Goal: Task Accomplishment & Management: Use online tool/utility

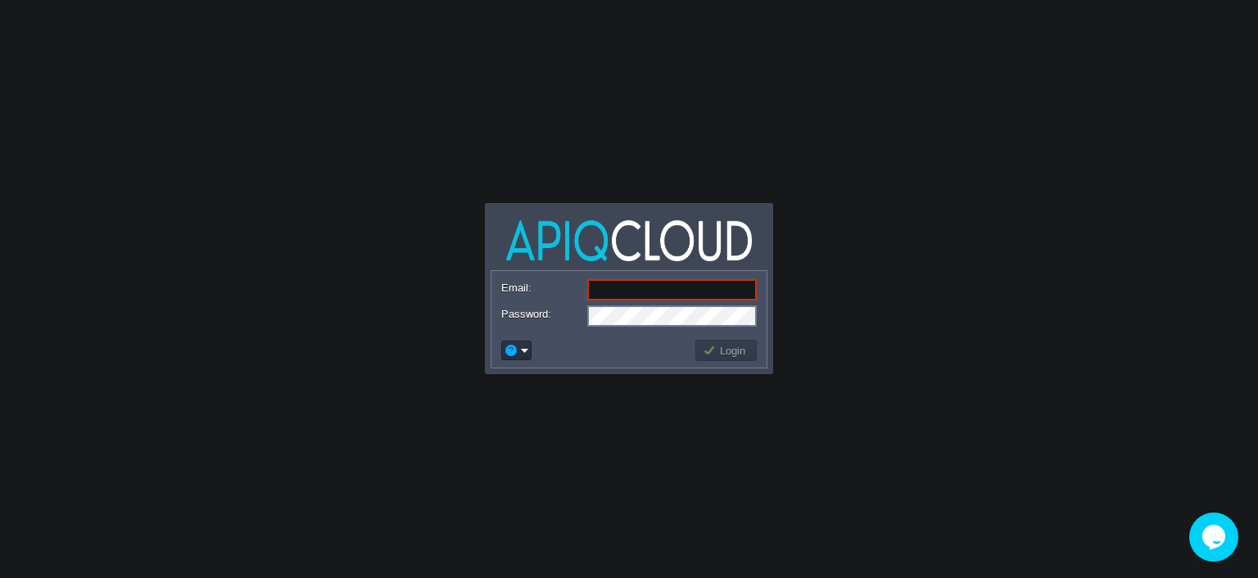
paste input "[EMAIL_ADDRESS][DOMAIN_NAME]"
type input "[EMAIL_ADDRESS][DOMAIN_NAME]"
click at [723, 351] on button "Login" at bounding box center [727, 350] width 48 height 15
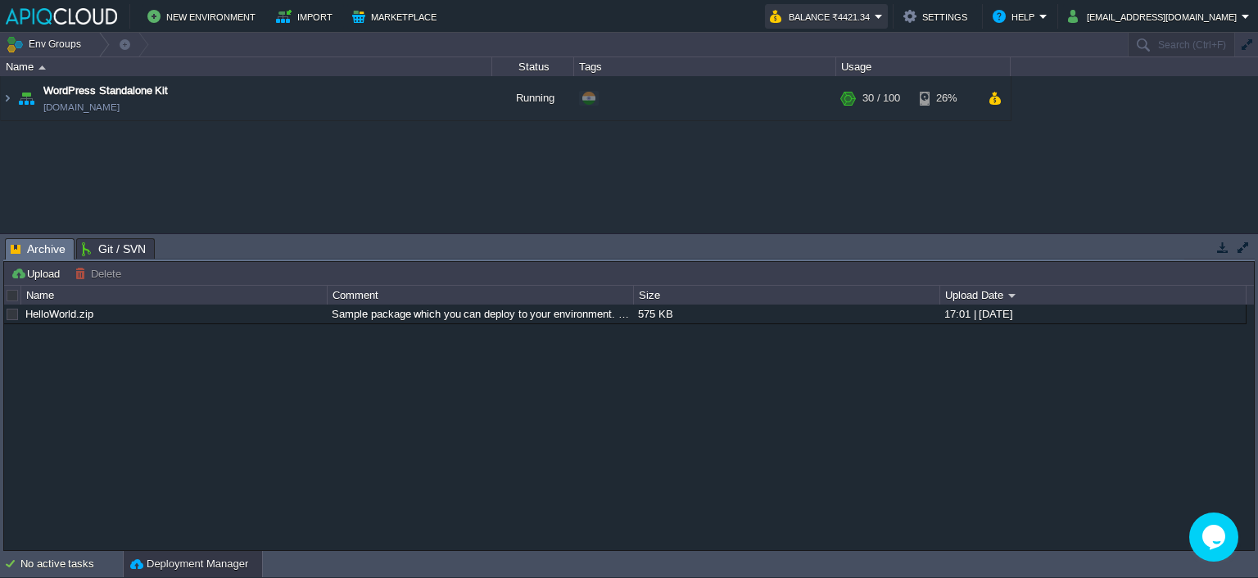
click at [875, 16] on button "Balance ₹4421.34" at bounding box center [822, 17] width 105 height 20
click at [883, 16] on em "Balance ₹4421.34" at bounding box center [826, 17] width 113 height 20
click at [883, 18] on em "Balance ₹4421.34" at bounding box center [826, 17] width 113 height 20
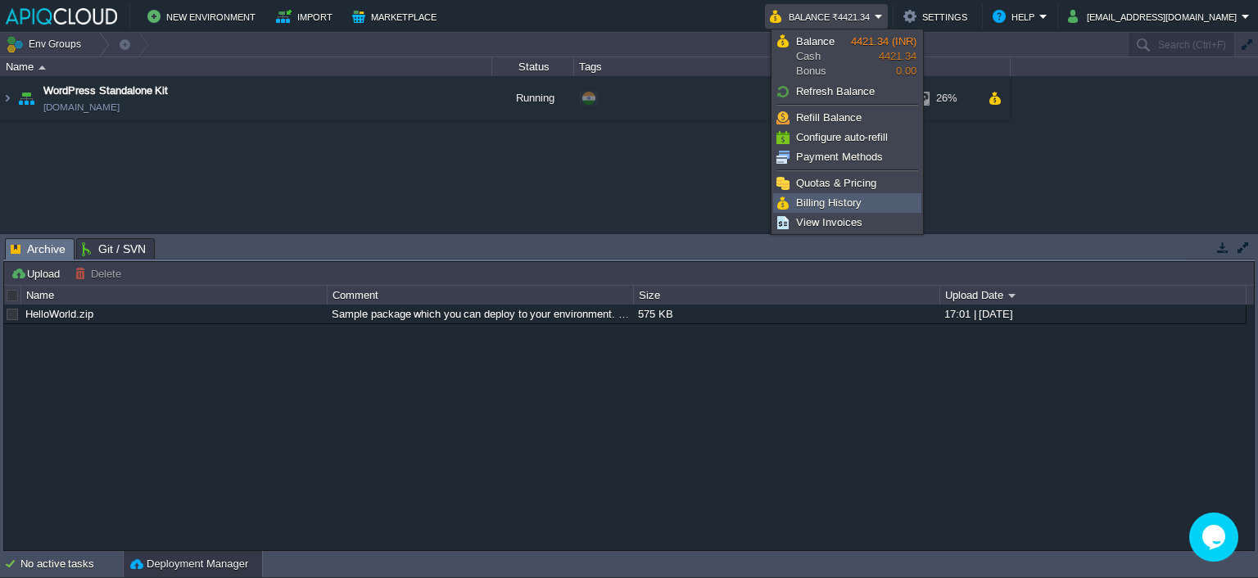
click at [827, 195] on link "Billing History" at bounding box center [847, 203] width 147 height 18
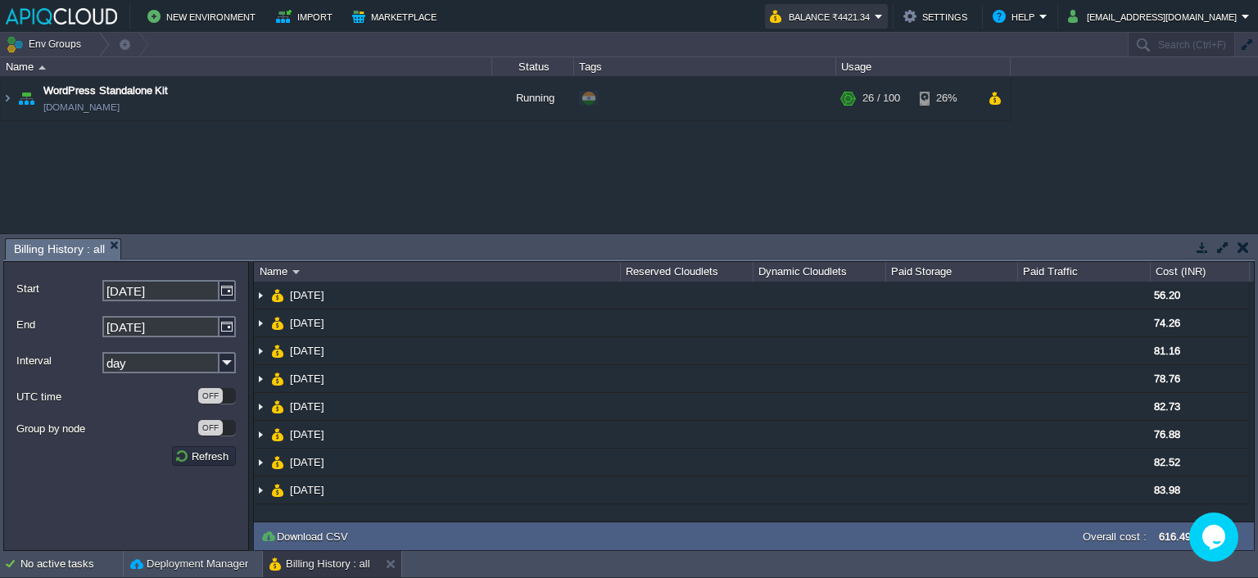
click at [875, 11] on button "Balance ₹4421.34" at bounding box center [822, 17] width 105 height 20
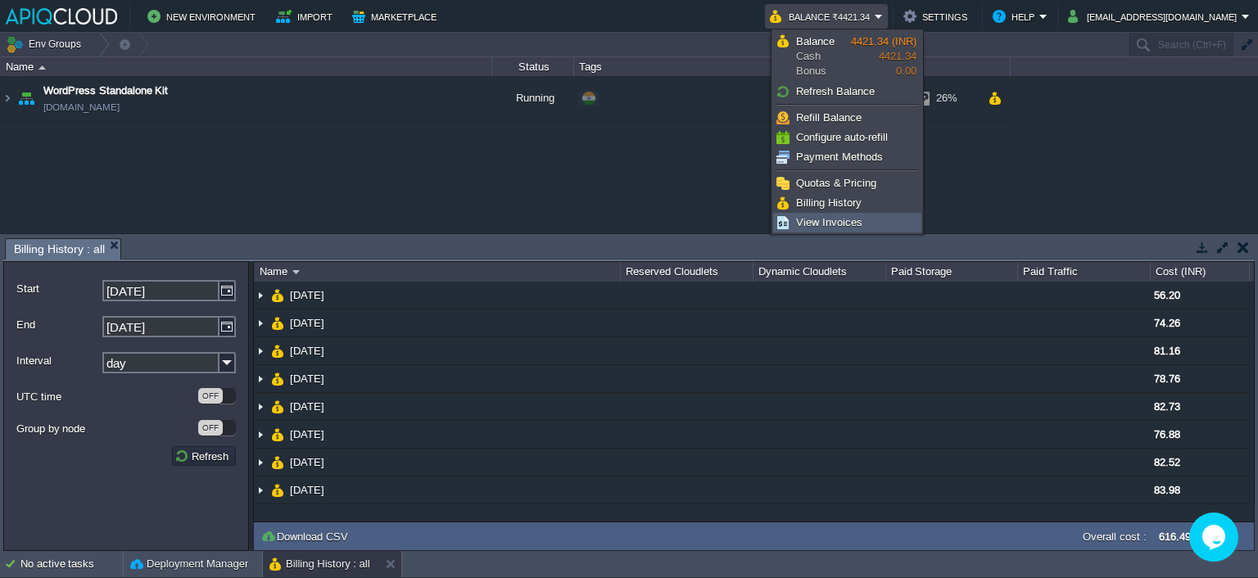
click at [839, 216] on span "View Invoices" at bounding box center [829, 222] width 66 height 12
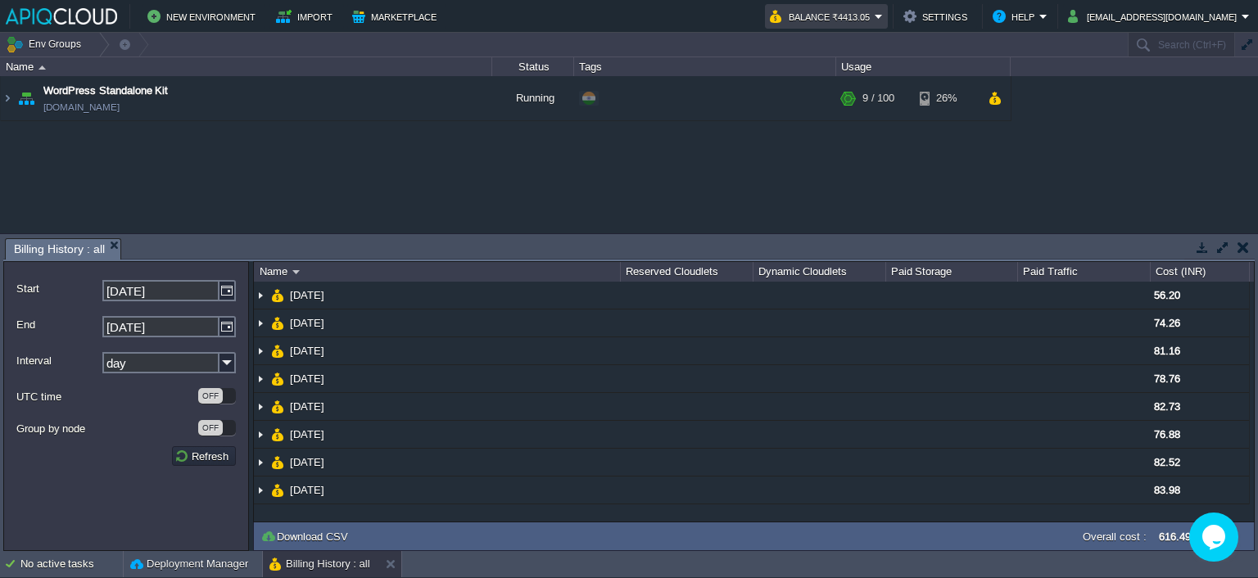
click at [875, 12] on button "Balance ₹4413.05" at bounding box center [822, 17] width 105 height 20
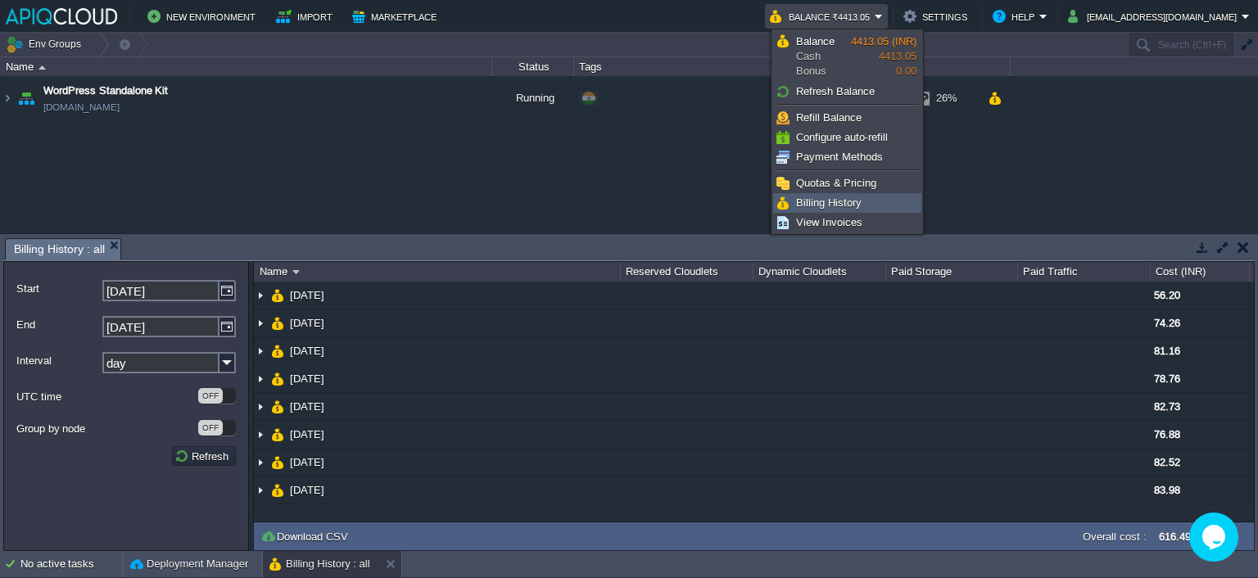
click at [849, 201] on span "Billing History" at bounding box center [829, 203] width 66 height 12
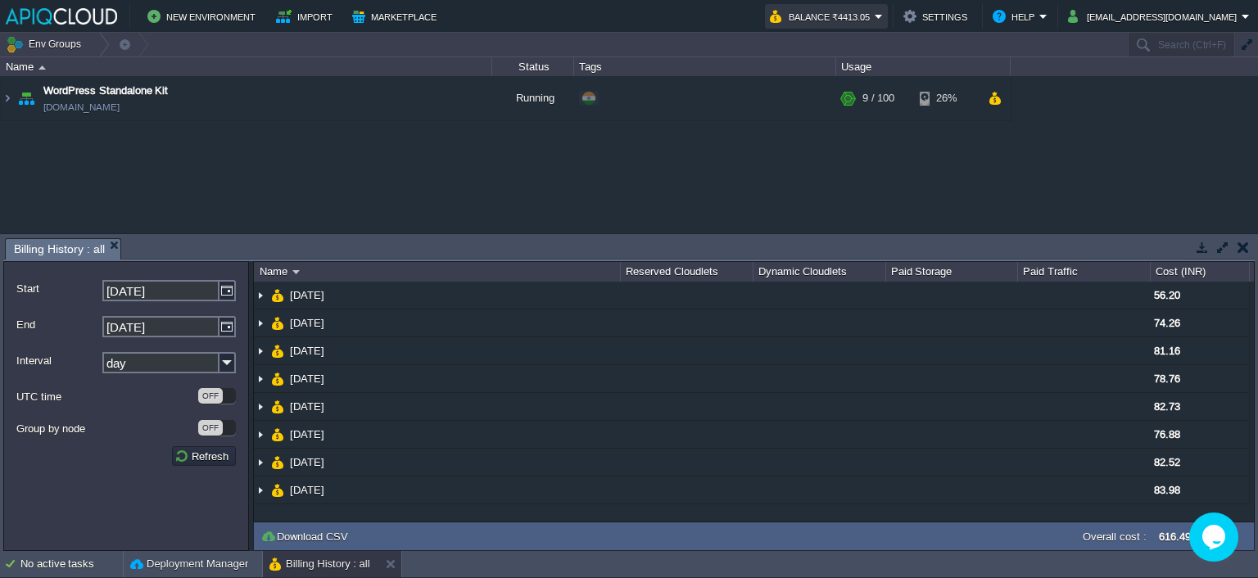
click at [862, 24] on button "Balance ₹4413.05" at bounding box center [822, 17] width 105 height 20
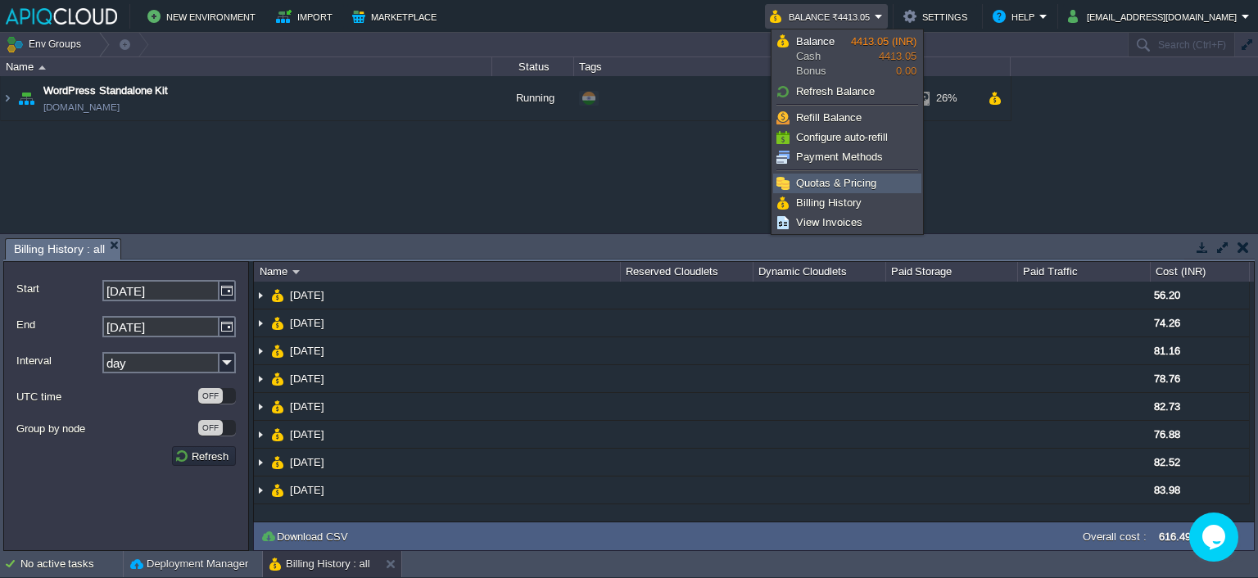
click at [860, 184] on span "Quotas & Pricing" at bounding box center [836, 183] width 80 height 12
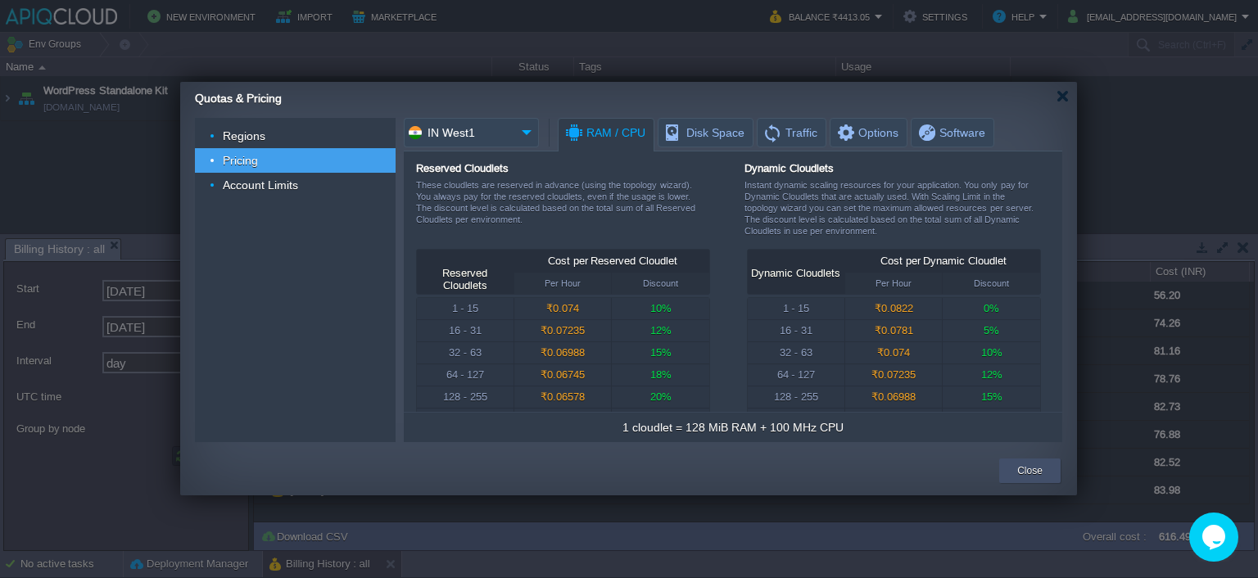
click at [1028, 477] on button "Close" at bounding box center [1029, 471] width 25 height 16
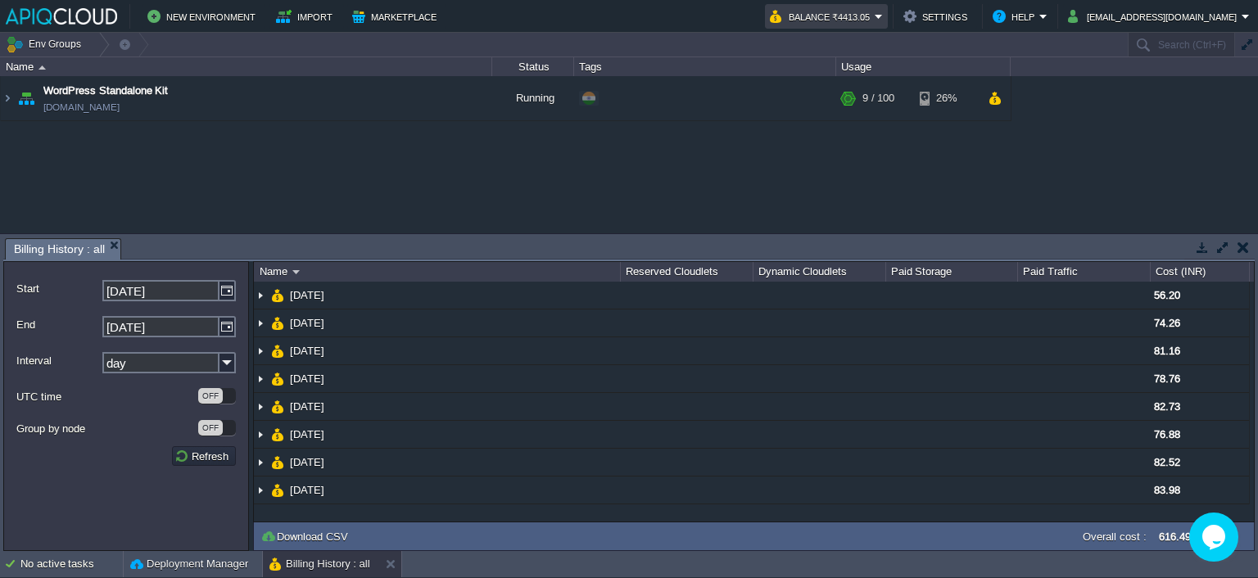
click at [875, 23] on button "Balance ₹4413.05" at bounding box center [822, 17] width 105 height 20
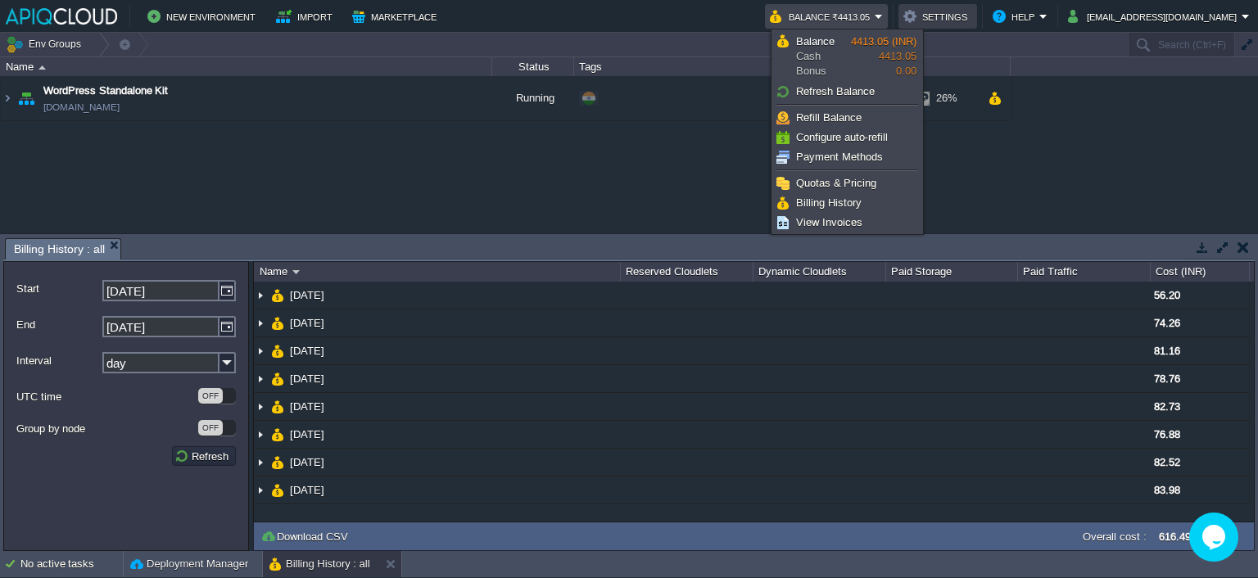
click at [958, 17] on button "Settings" at bounding box center [937, 17] width 69 height 20
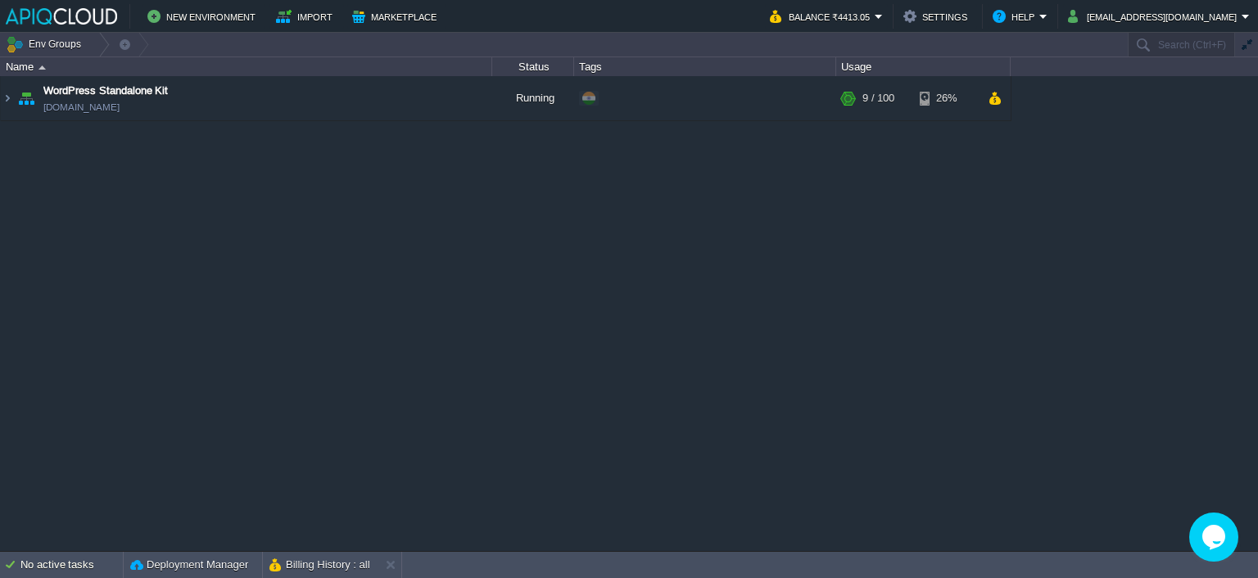
click at [875, 18] on button "Balance ₹4413.05" at bounding box center [822, 17] width 105 height 20
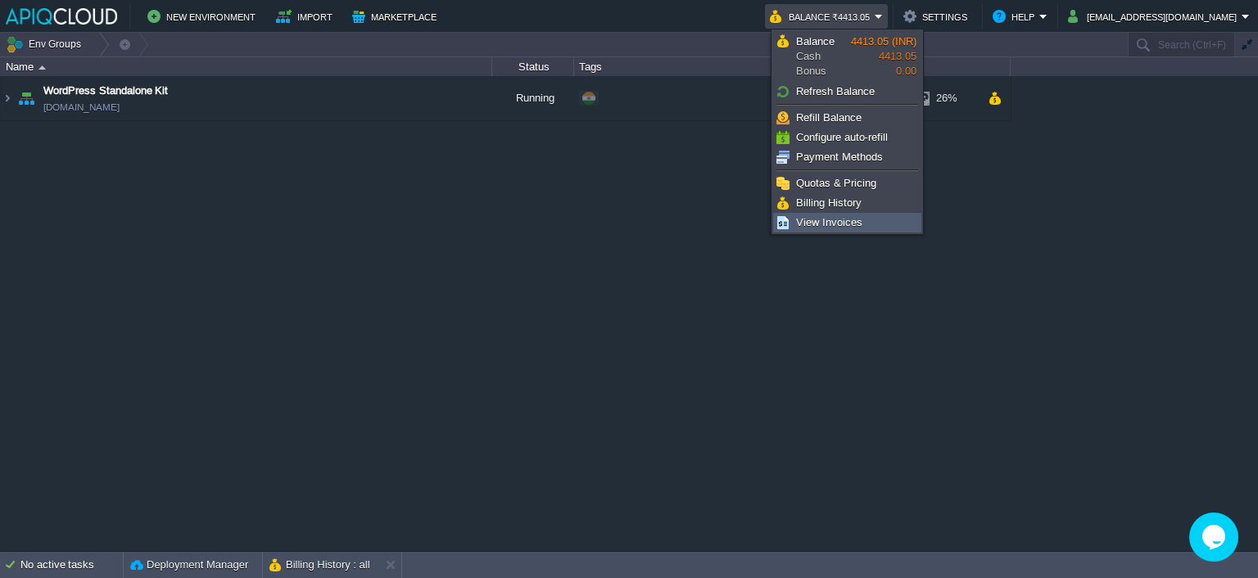
click at [834, 222] on span "View Invoices" at bounding box center [829, 222] width 66 height 12
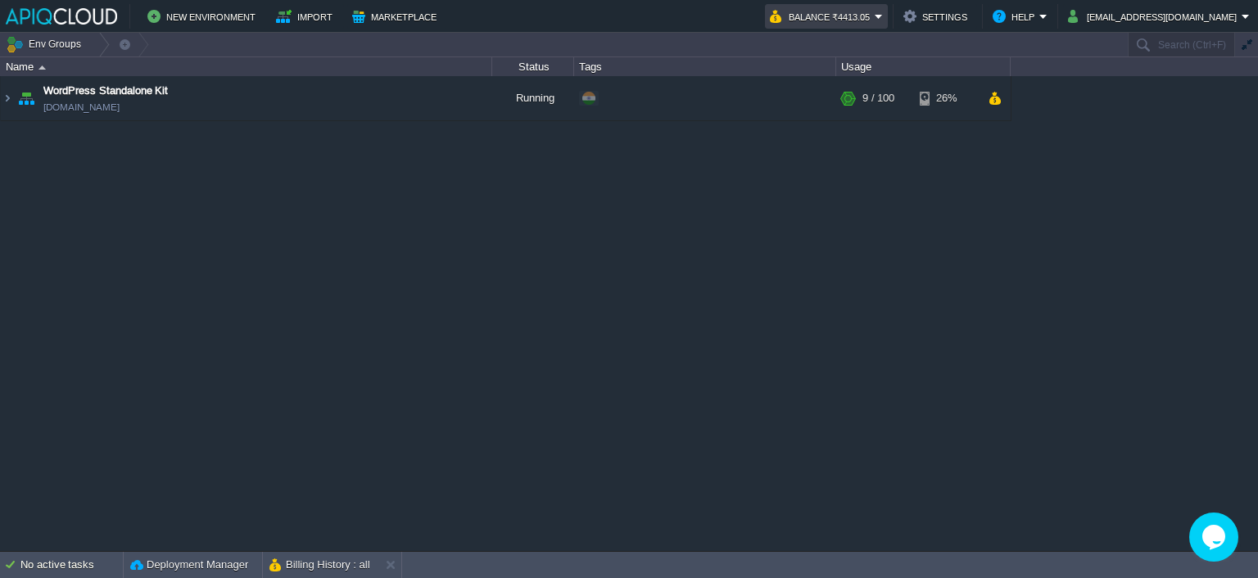
click at [875, 11] on button "Balance ₹4413.05" at bounding box center [822, 17] width 105 height 20
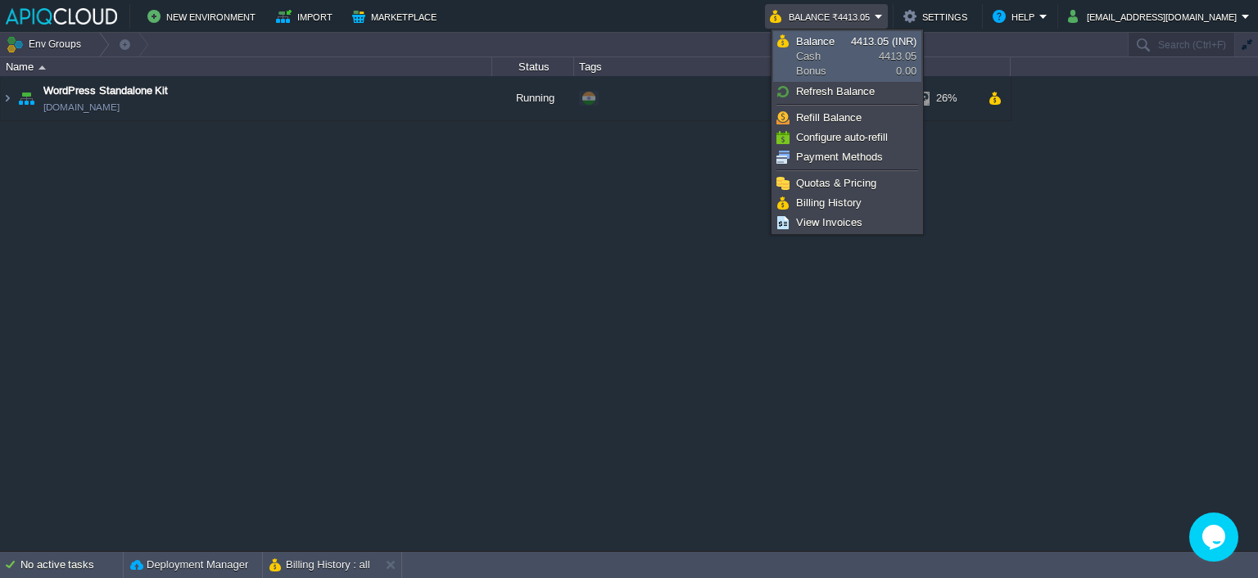
click at [830, 43] on span "Balance" at bounding box center [815, 41] width 38 height 12
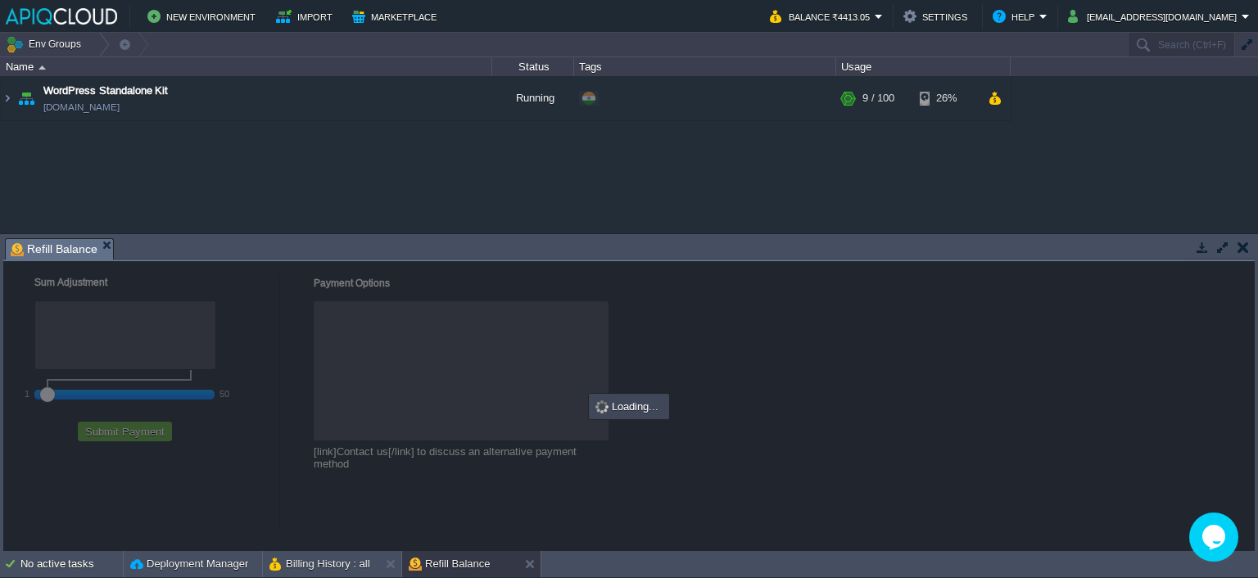
checkbox input "true"
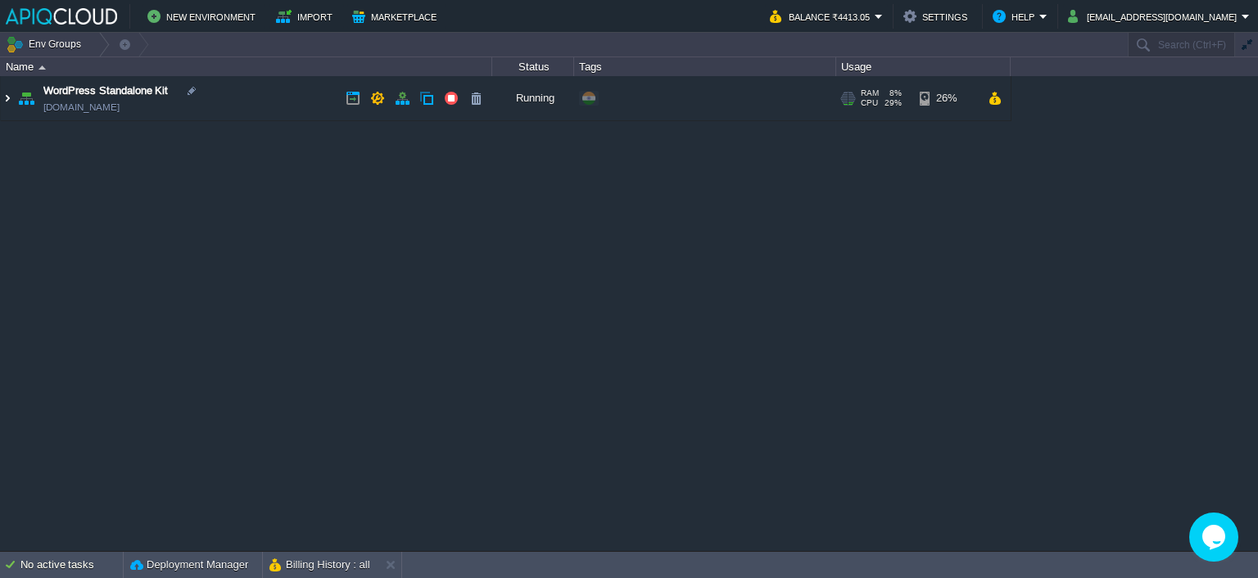
click at [7, 97] on img at bounding box center [7, 98] width 13 height 44
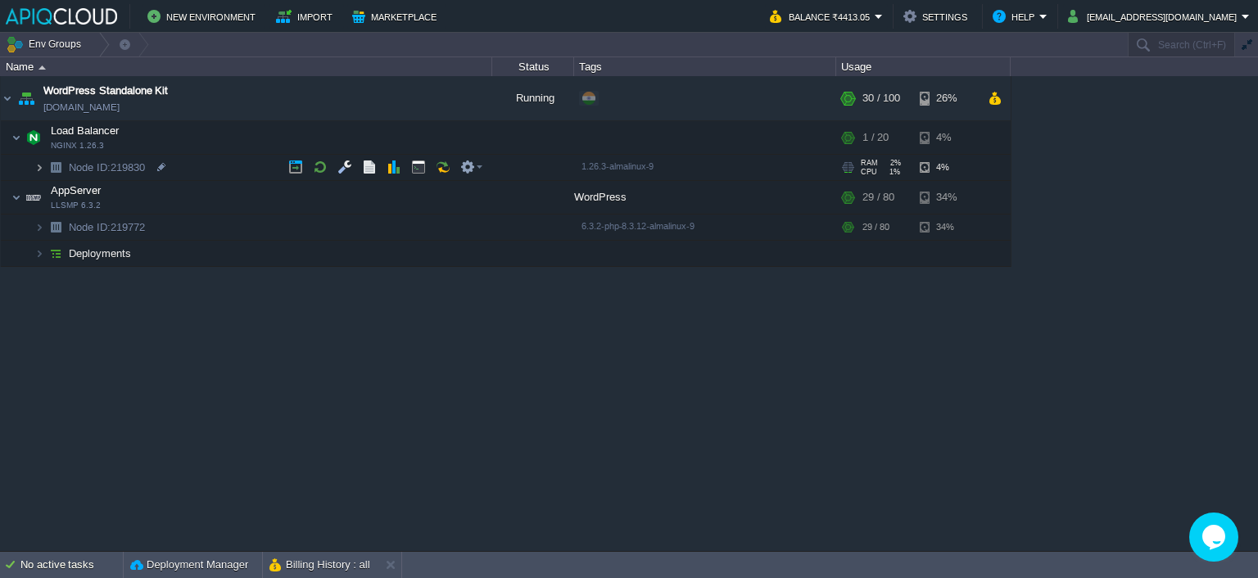
click at [37, 167] on img at bounding box center [39, 167] width 10 height 25
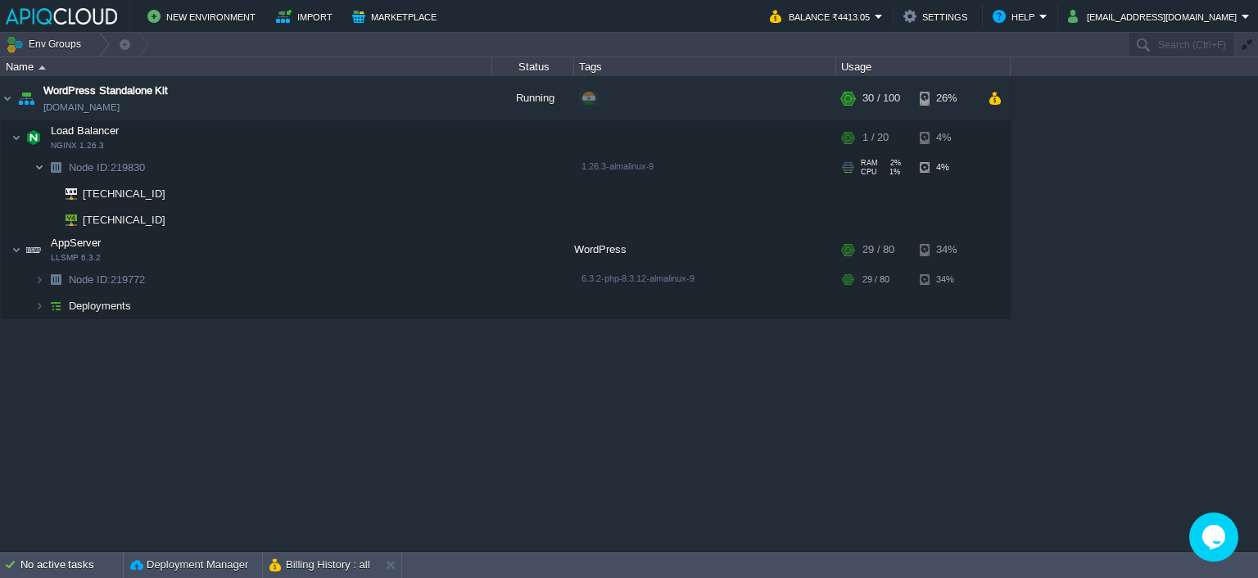
click at [37, 167] on img at bounding box center [39, 167] width 10 height 25
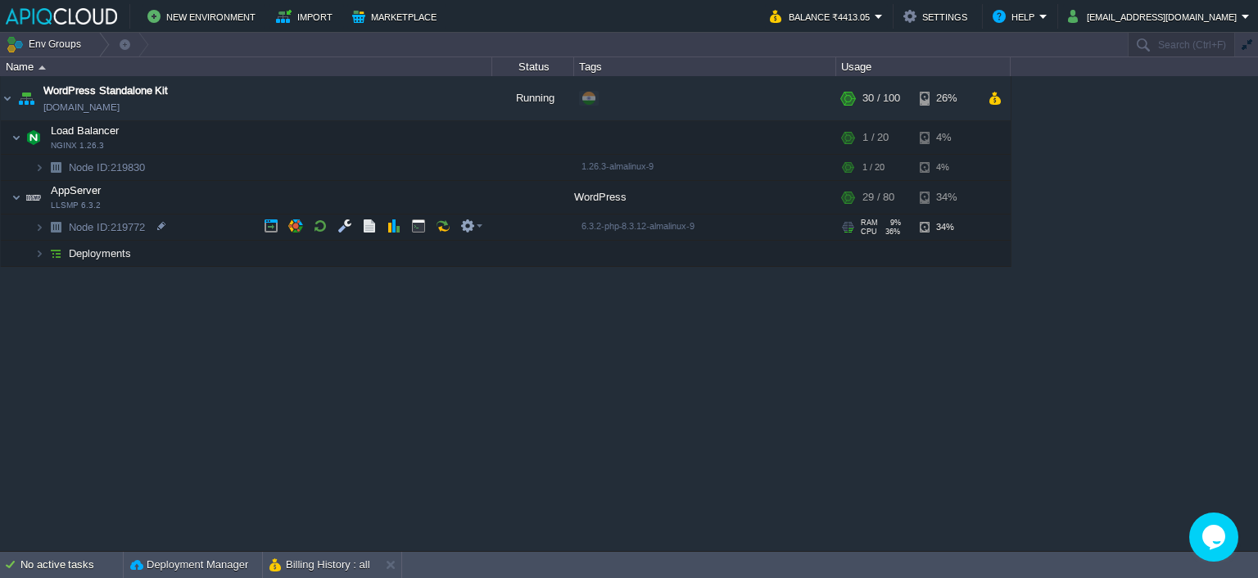
click at [44, 228] on img at bounding box center [55, 227] width 23 height 25
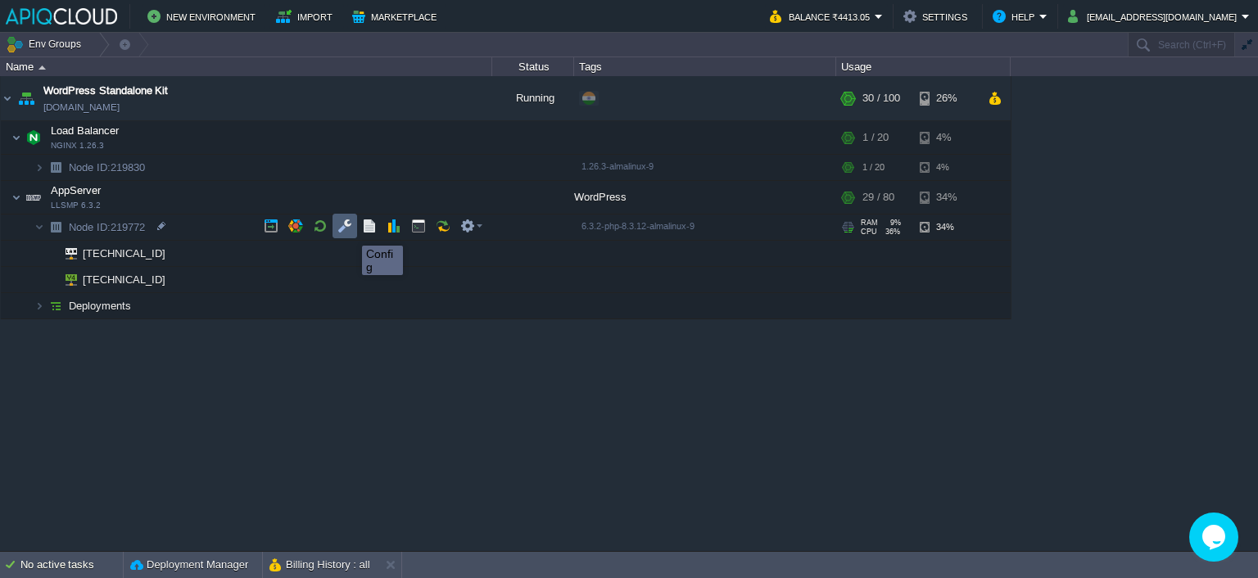
click at [349, 230] on button "button" at bounding box center [344, 226] width 15 height 15
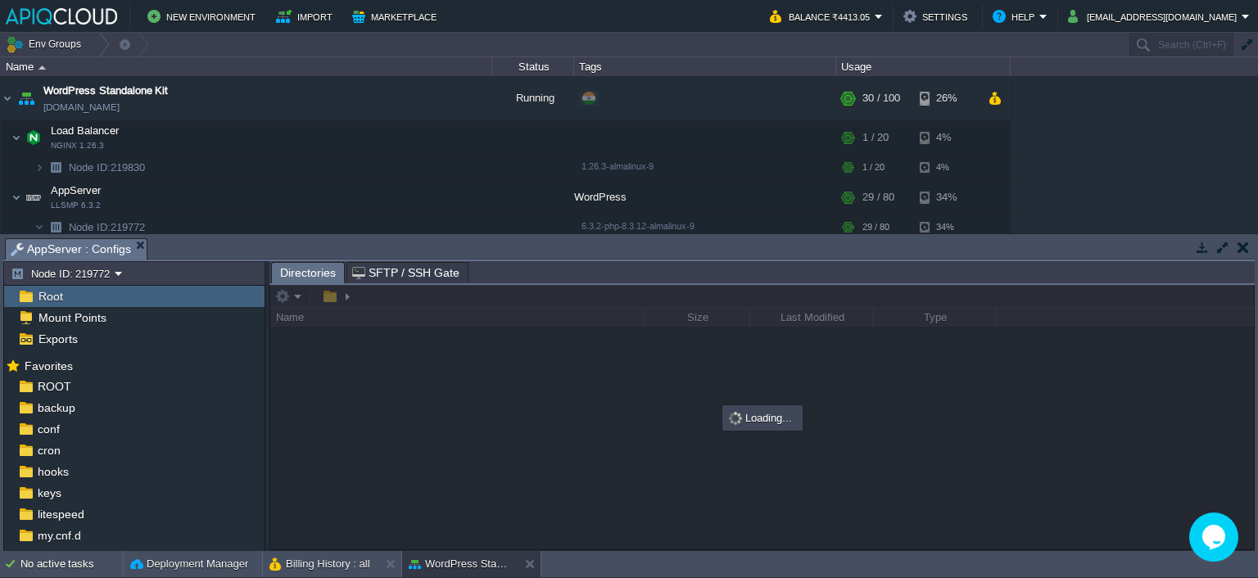
click at [93, 294] on div "Root" at bounding box center [134, 296] width 260 height 21
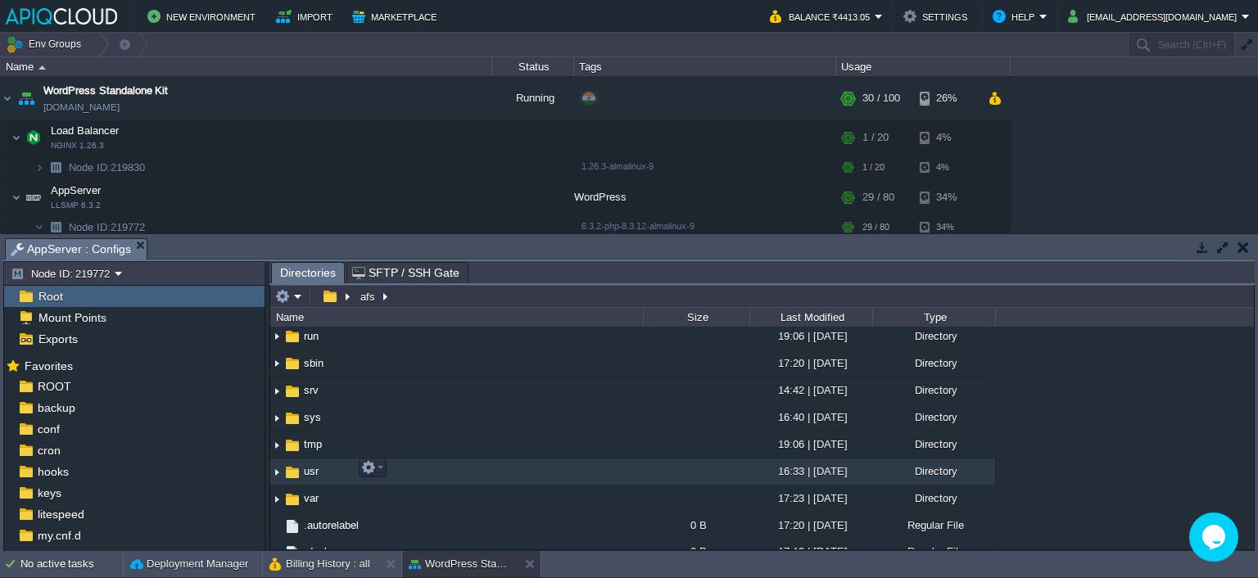
scroll to position [410, 0]
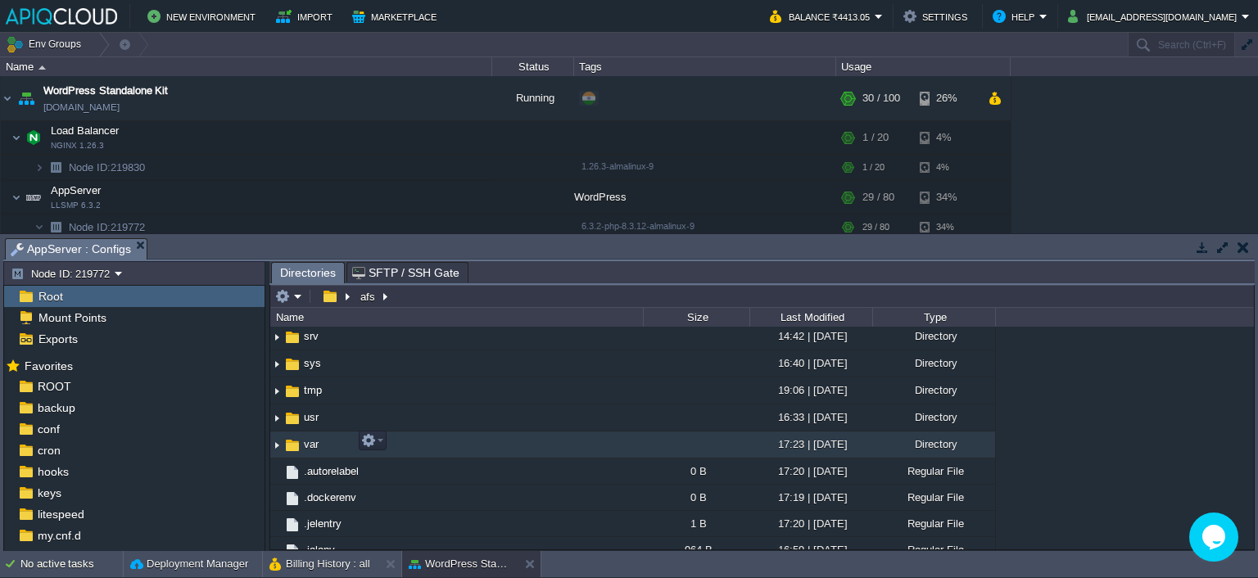
click at [279, 440] on img at bounding box center [276, 445] width 13 height 25
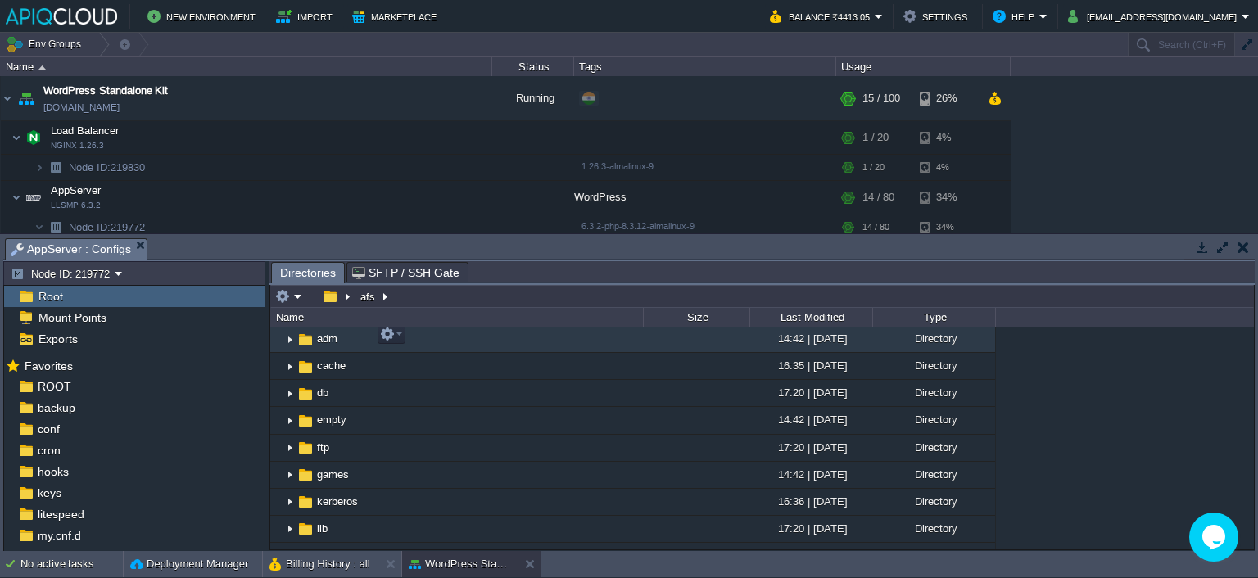
scroll to position [491, 0]
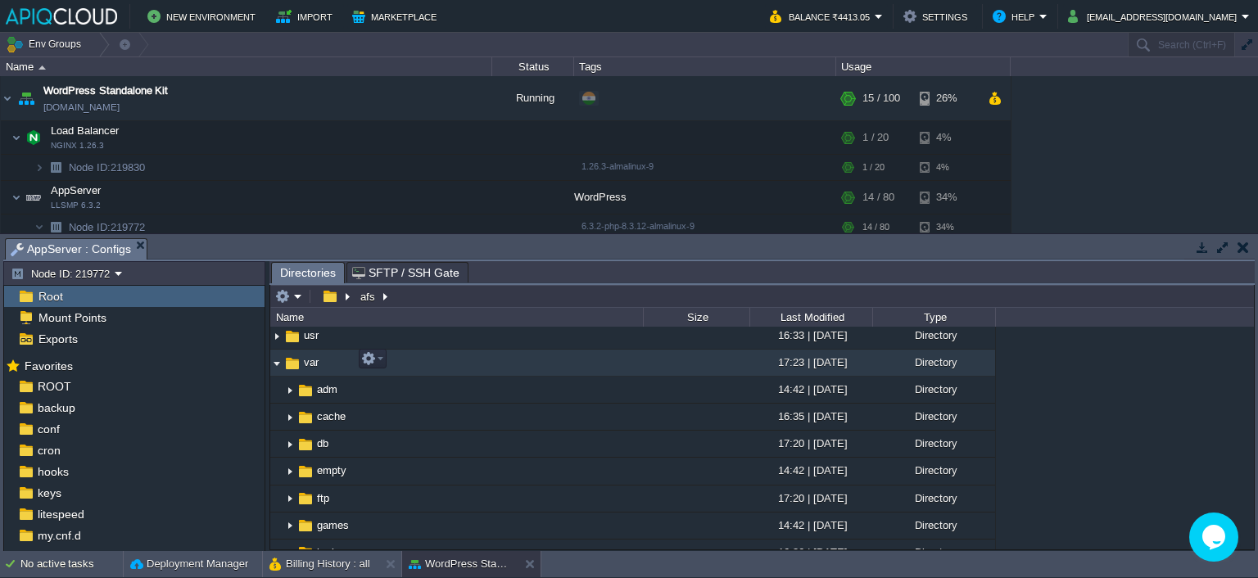
click at [277, 361] on img at bounding box center [276, 363] width 13 height 25
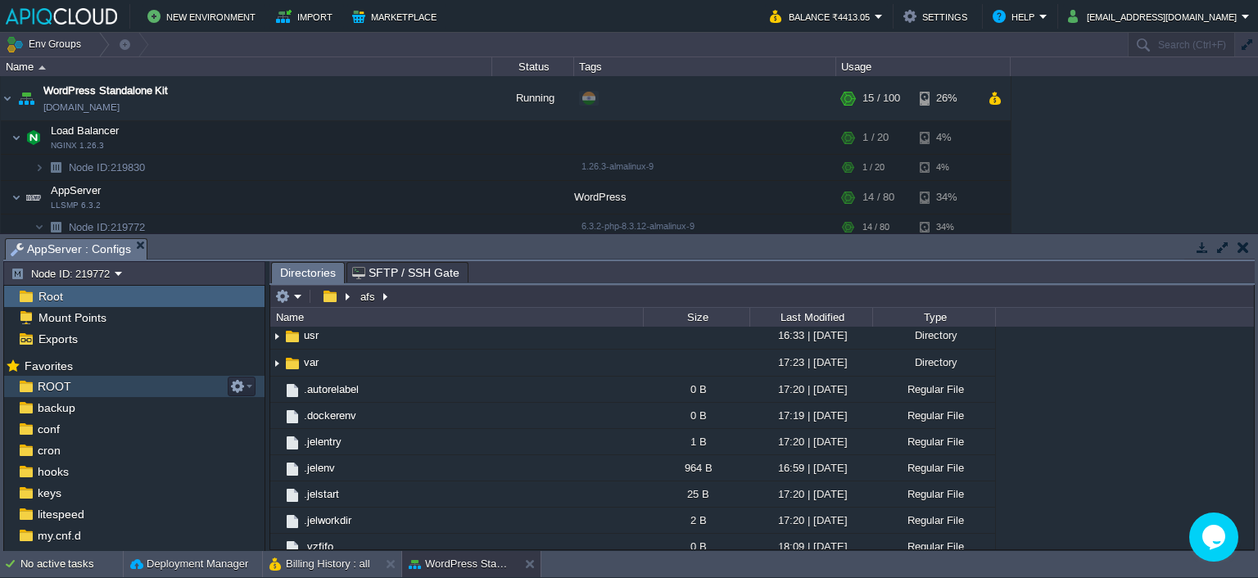
click at [72, 386] on div "ROOT" at bounding box center [134, 386] width 260 height 21
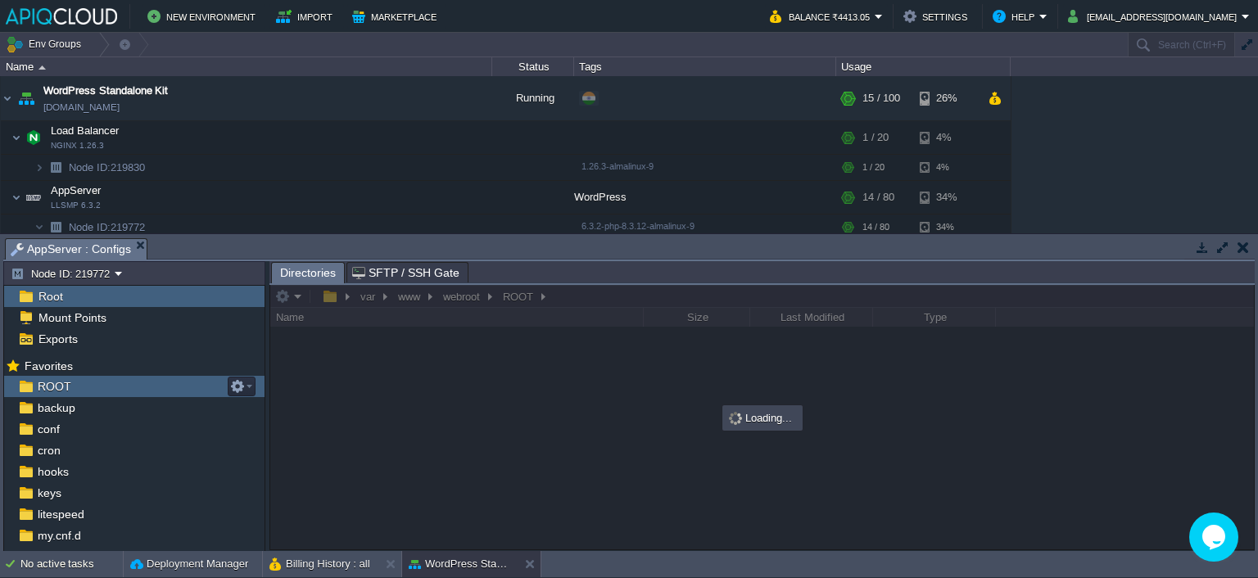
scroll to position [0, 0]
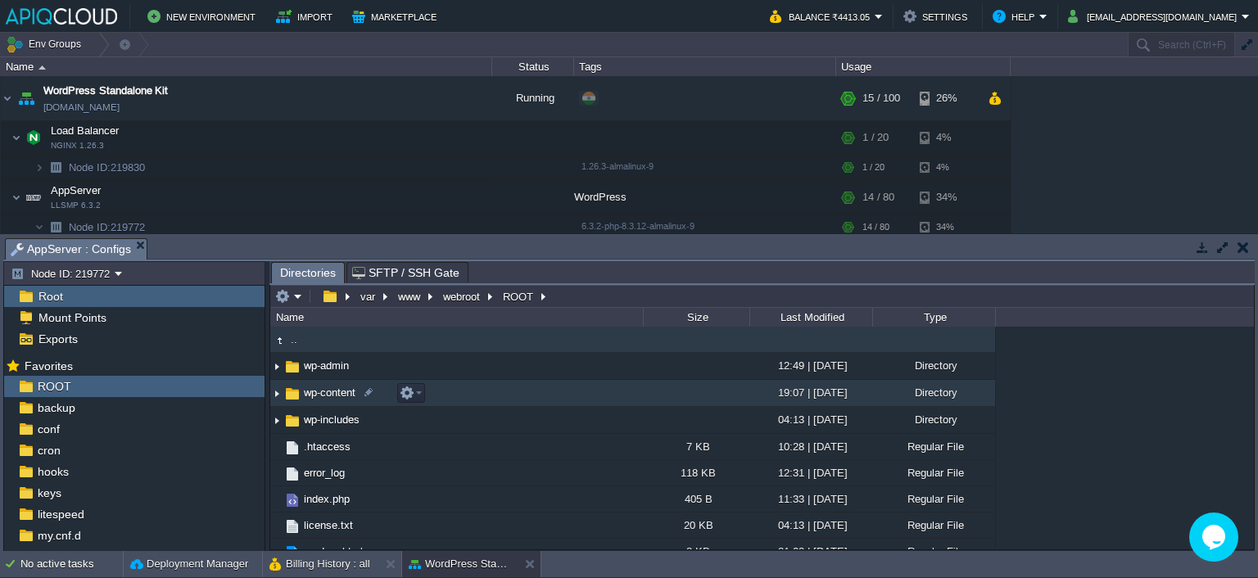
click at [277, 397] on img at bounding box center [276, 393] width 13 height 25
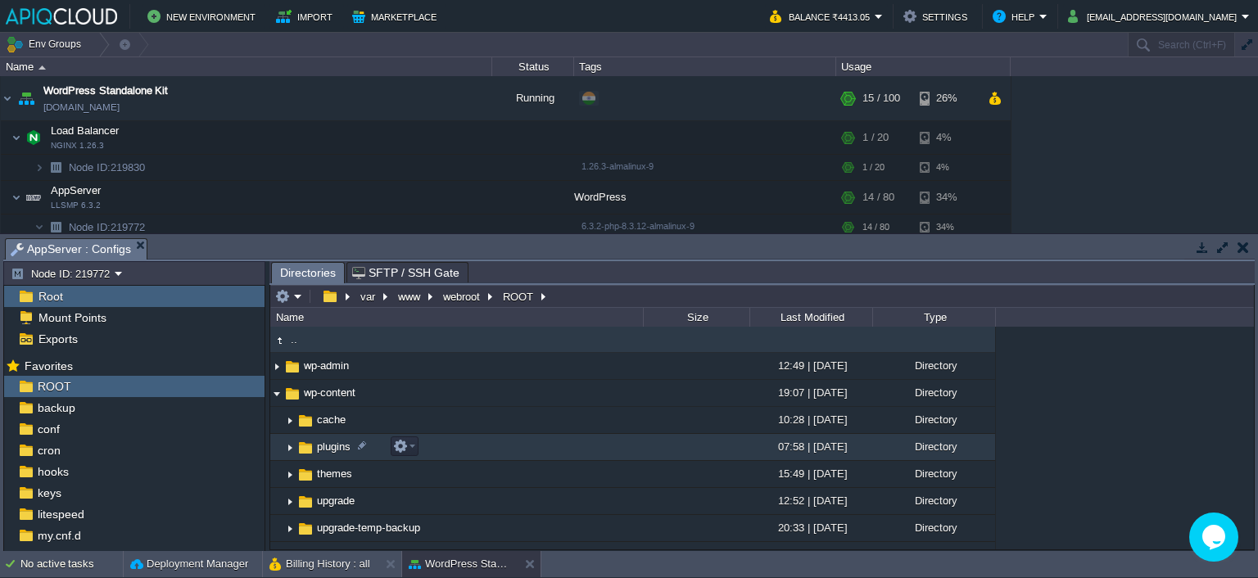
scroll to position [82, 0]
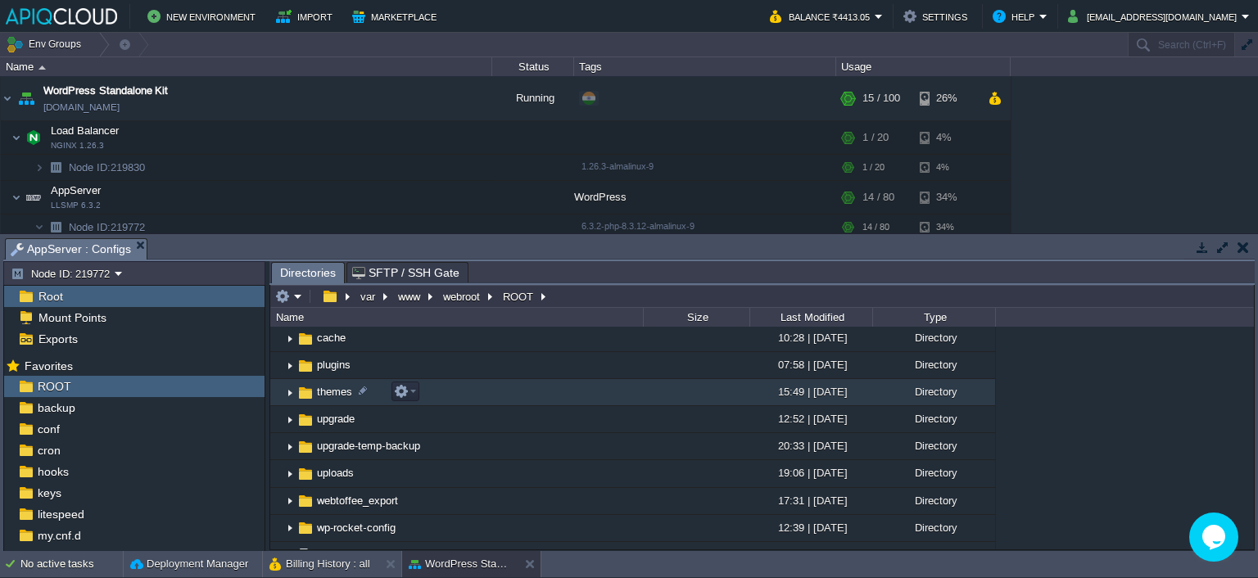
click at [292, 396] on img at bounding box center [289, 392] width 13 height 25
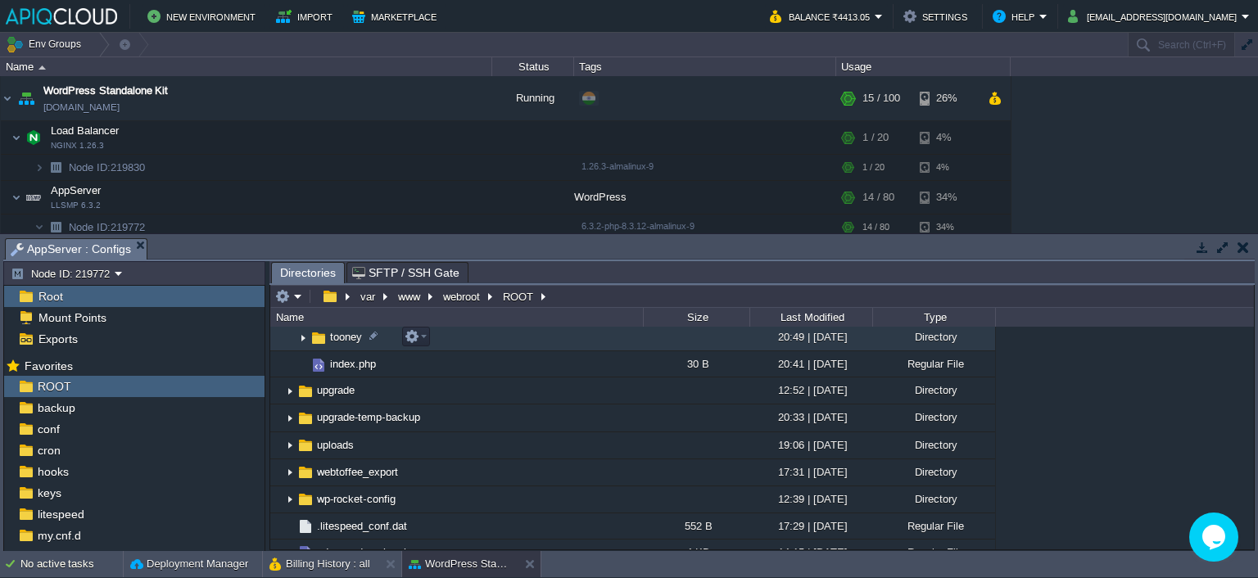
scroll to position [164, 0]
click at [303, 342] on img at bounding box center [303, 337] width 13 height 25
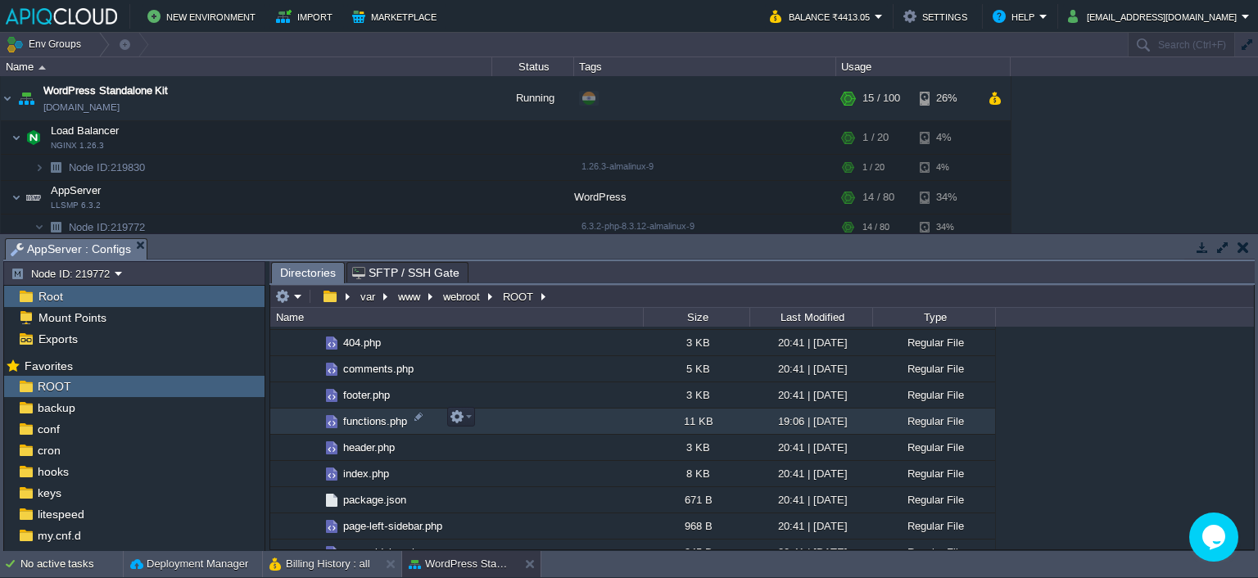
scroll to position [410, 0]
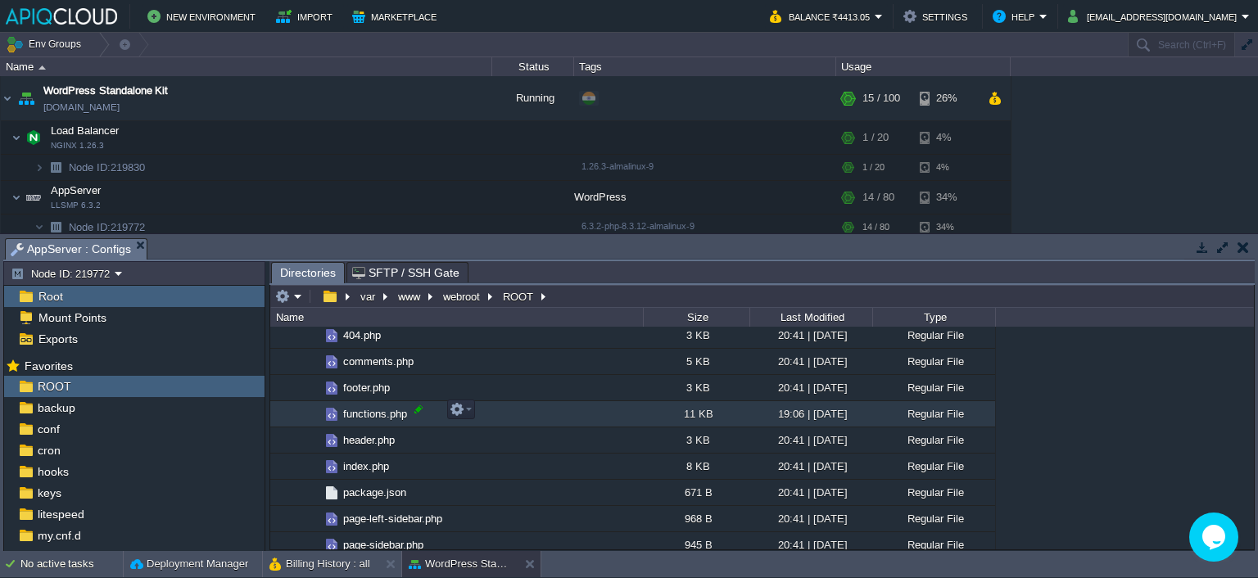
click at [422, 410] on div at bounding box center [418, 409] width 15 height 15
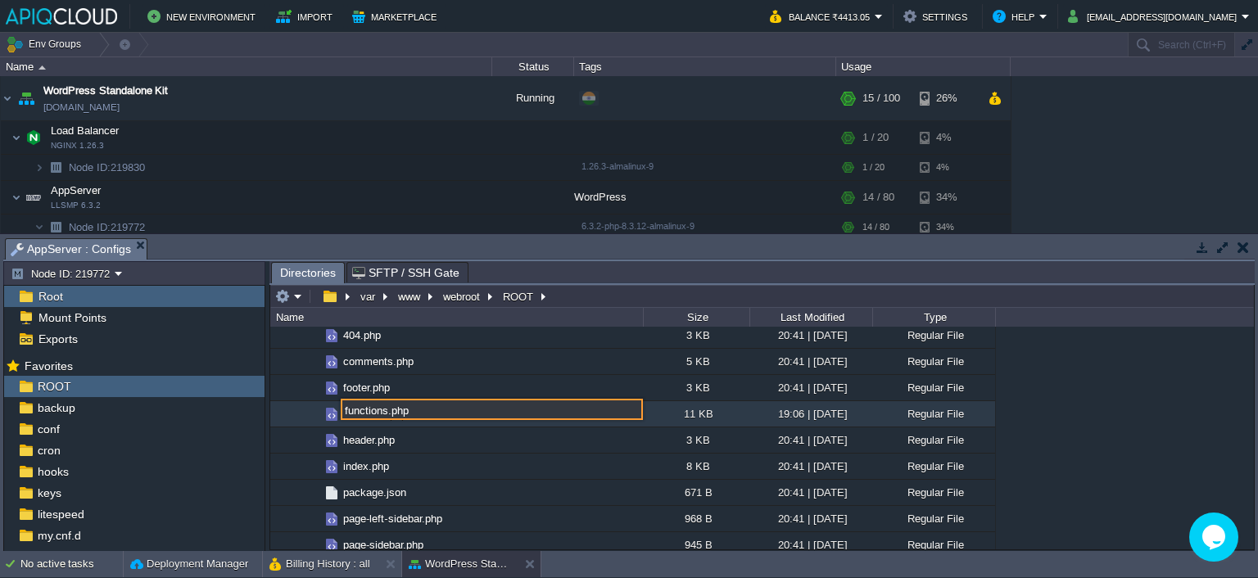
click at [331, 410] on img at bounding box center [332, 414] width 18 height 18
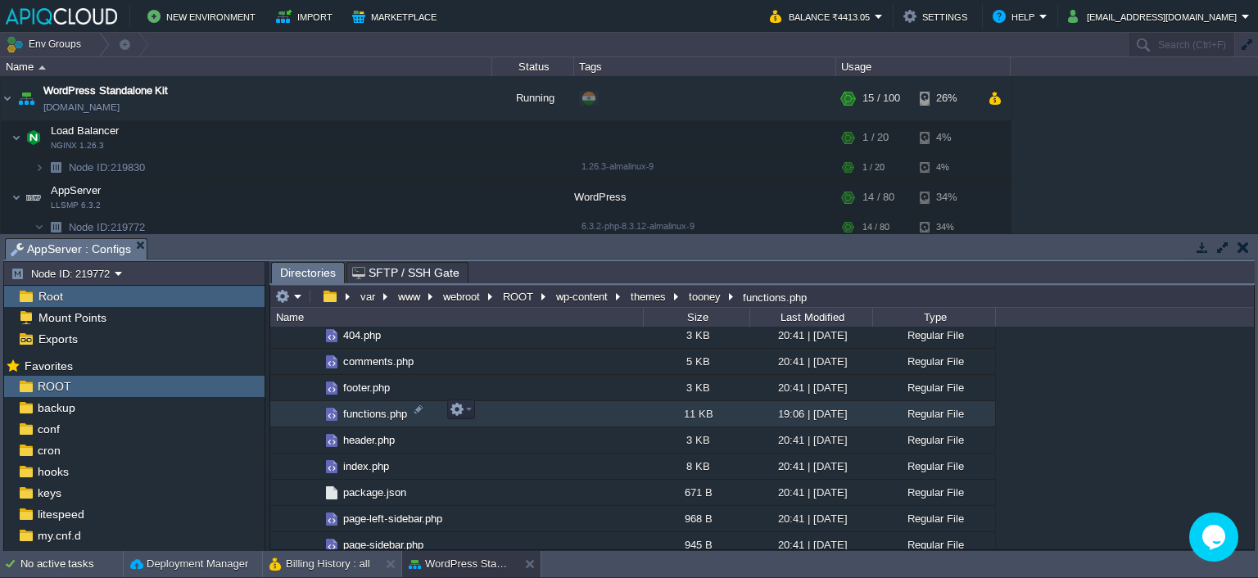
click at [371, 410] on span "functions.php" at bounding box center [375, 414] width 69 height 14
drag, startPoint x: 363, startPoint y: 416, endPoint x: 557, endPoint y: 420, distance: 194.2
click at [557, 421] on td "functions.php" at bounding box center [456, 414] width 373 height 26
click at [463, 414] on button "button" at bounding box center [457, 409] width 15 height 15
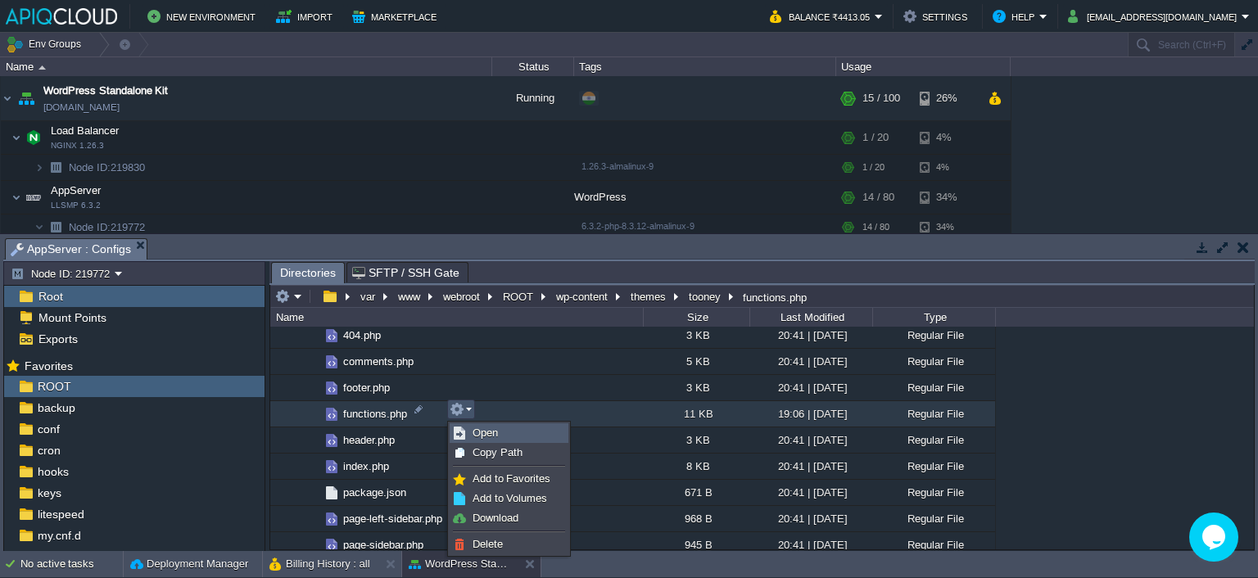
click at [482, 430] on span "Open" at bounding box center [485, 433] width 25 height 12
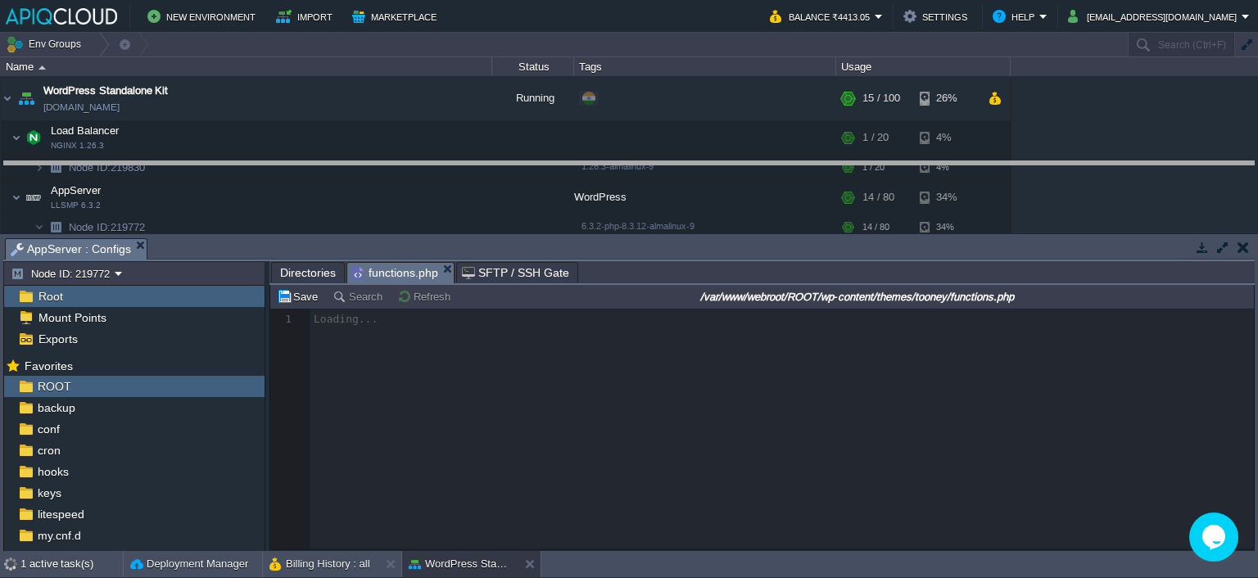
drag, startPoint x: 722, startPoint y: 238, endPoint x: 728, endPoint y: 161, distance: 77.3
click at [728, 161] on body "New Environment Import Marketplace Bonus ₹0.00 Upgrade Account Balance ₹4413.05…" at bounding box center [629, 289] width 1258 height 578
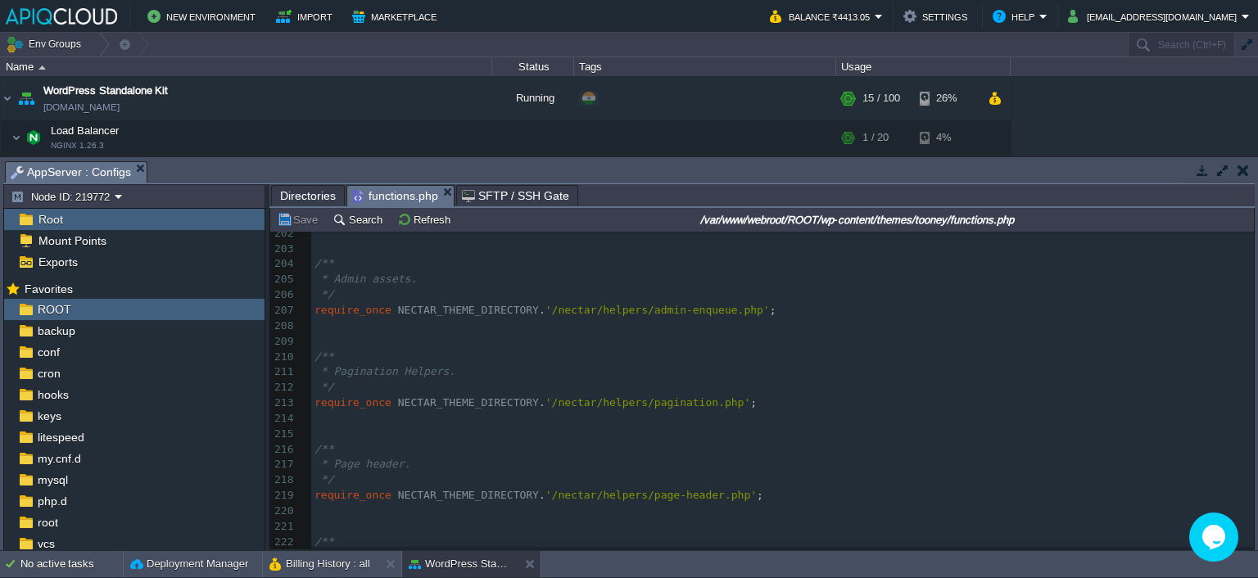
scroll to position [3465, 0]
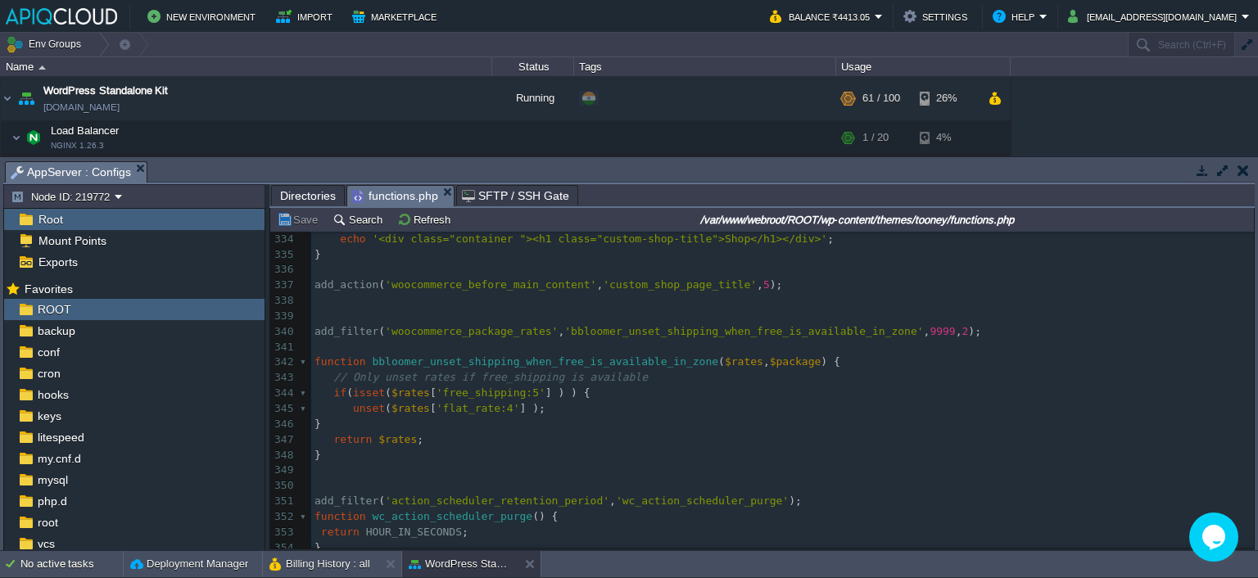
click at [422, 464] on pre "​" at bounding box center [782, 471] width 943 height 16
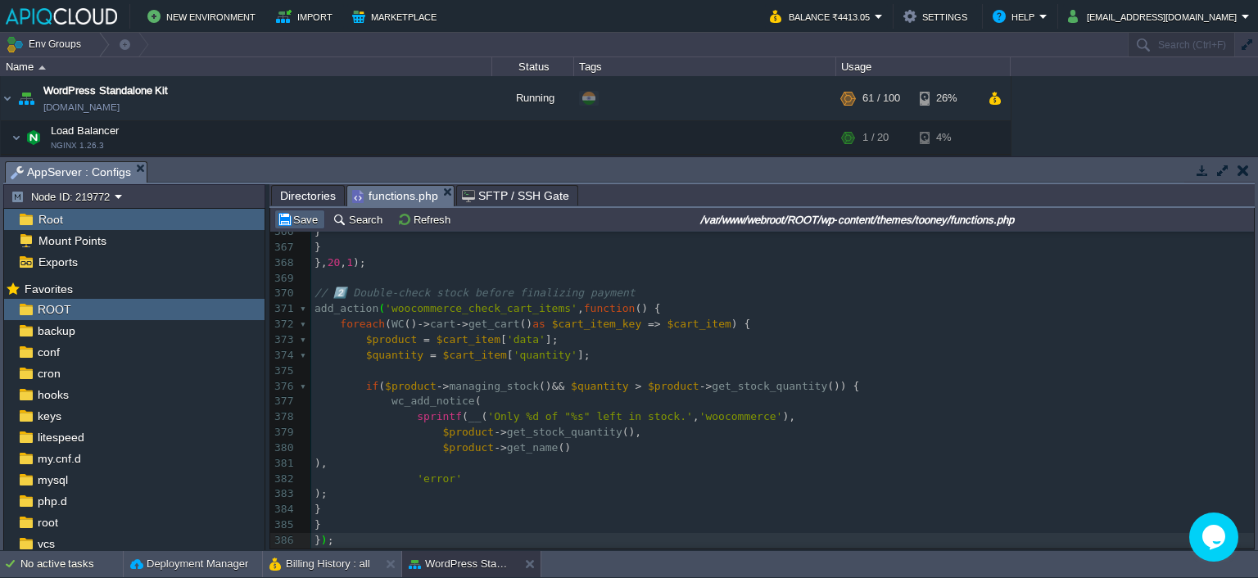
click at [299, 214] on button "Save" at bounding box center [300, 219] width 46 height 15
click at [491, 349] on pre "$quantity = $cart_item [ 'quantity' ];" at bounding box center [782, 356] width 943 height 16
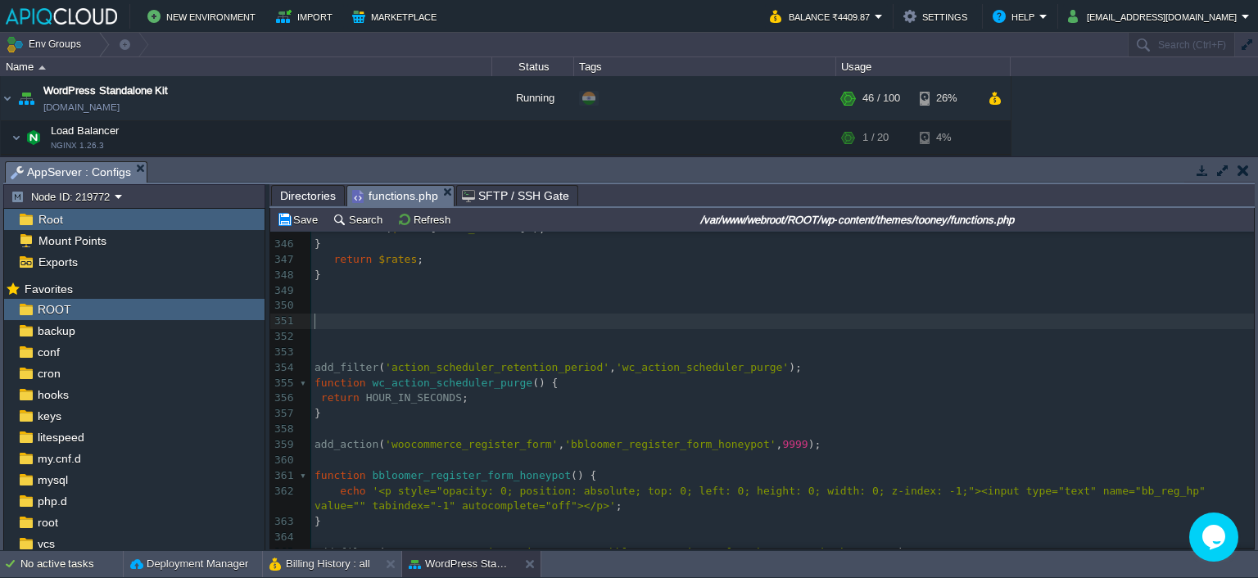
scroll to position [5816, 0]
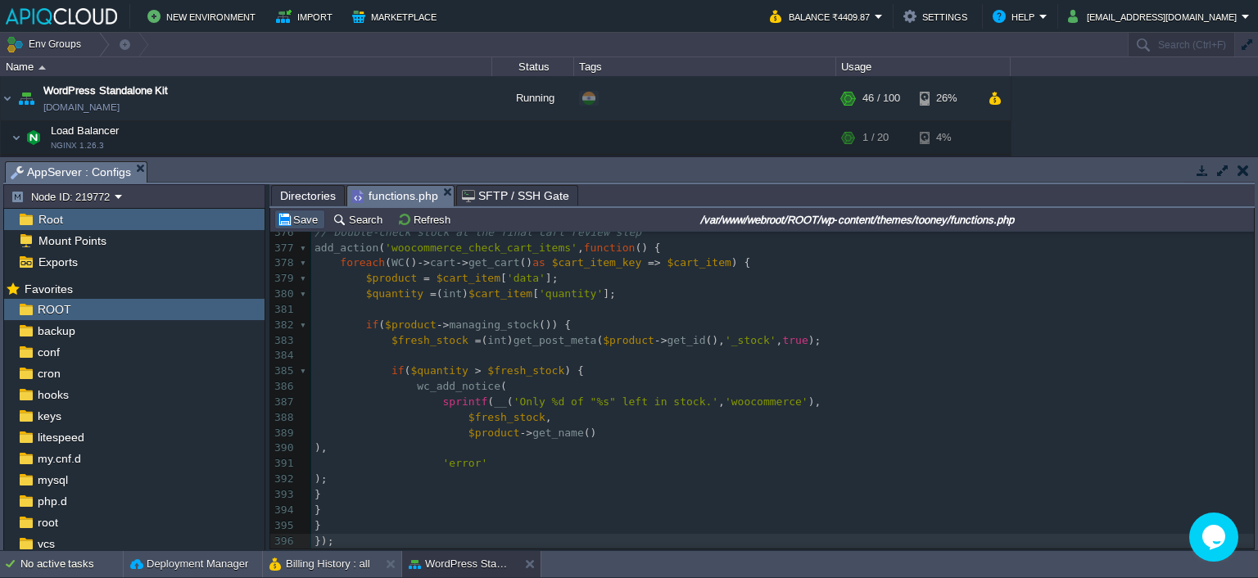
click at [300, 217] on button "Save" at bounding box center [300, 219] width 46 height 15
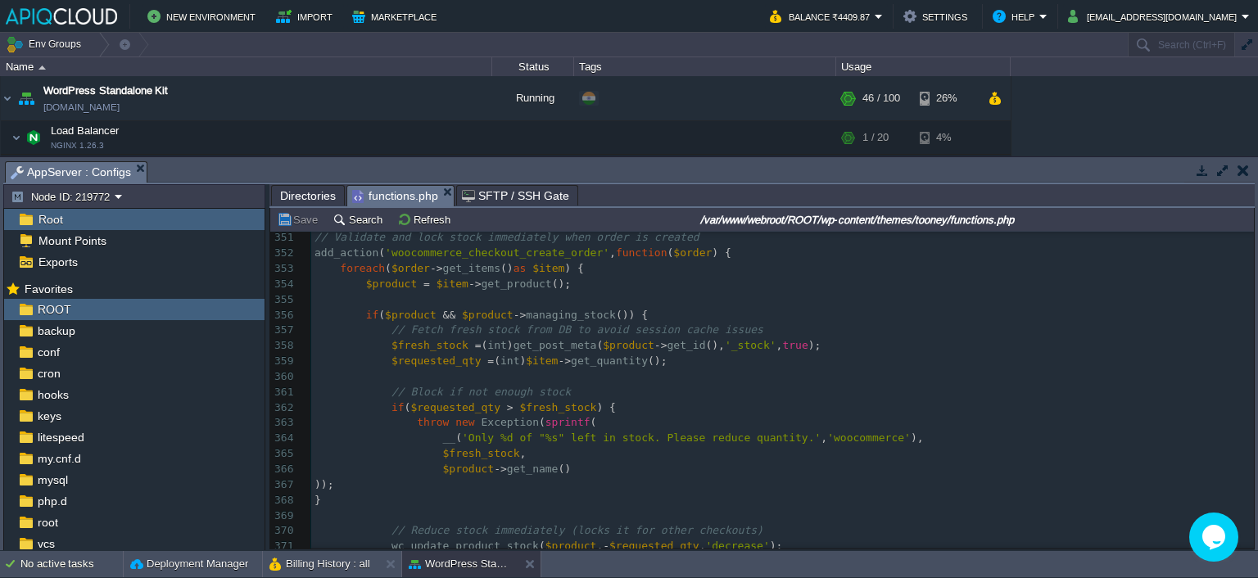
scroll to position [5424, 0]
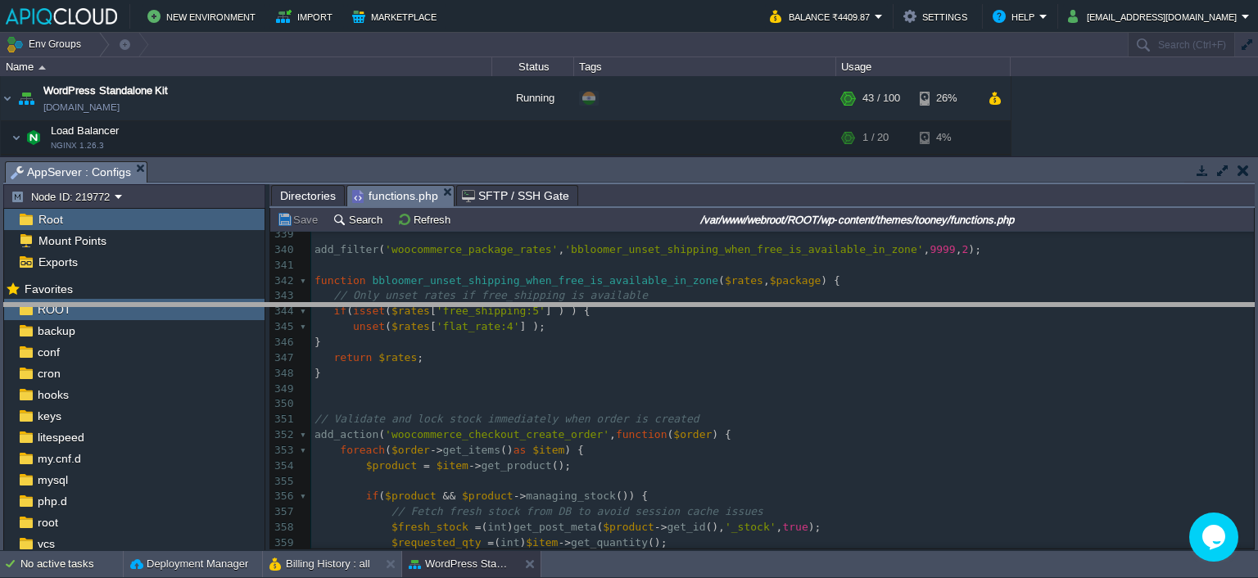
drag, startPoint x: 1058, startPoint y: 166, endPoint x: 1048, endPoint y: 308, distance: 142.1
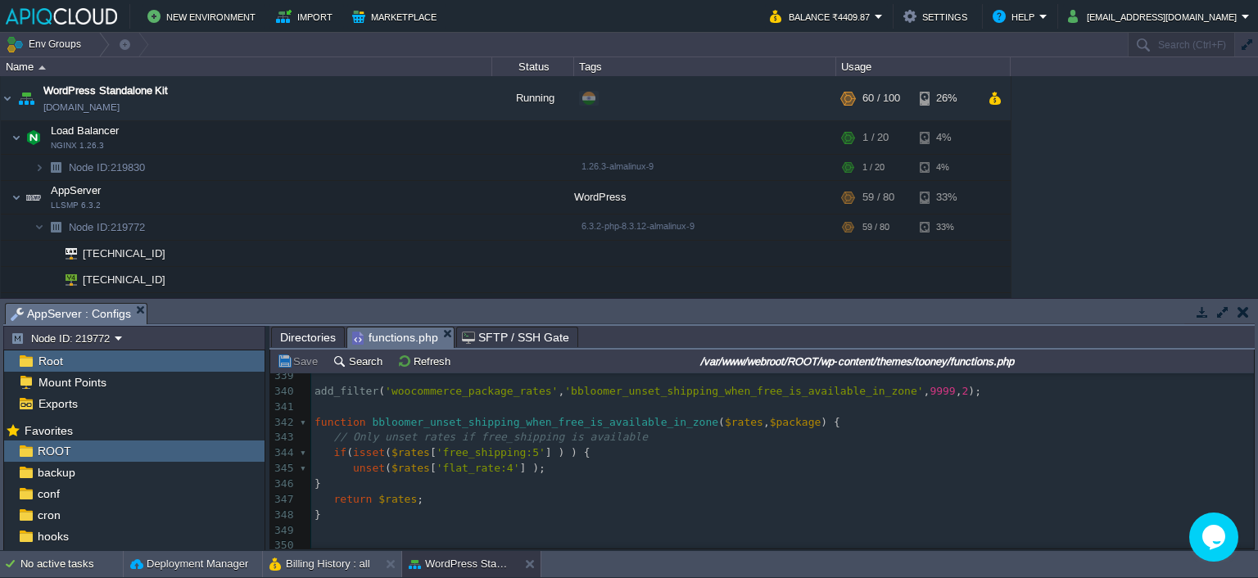
click at [547, 470] on pre "unset ( $rates [ 'flat_rate:4' ] );" at bounding box center [782, 469] width 943 height 16
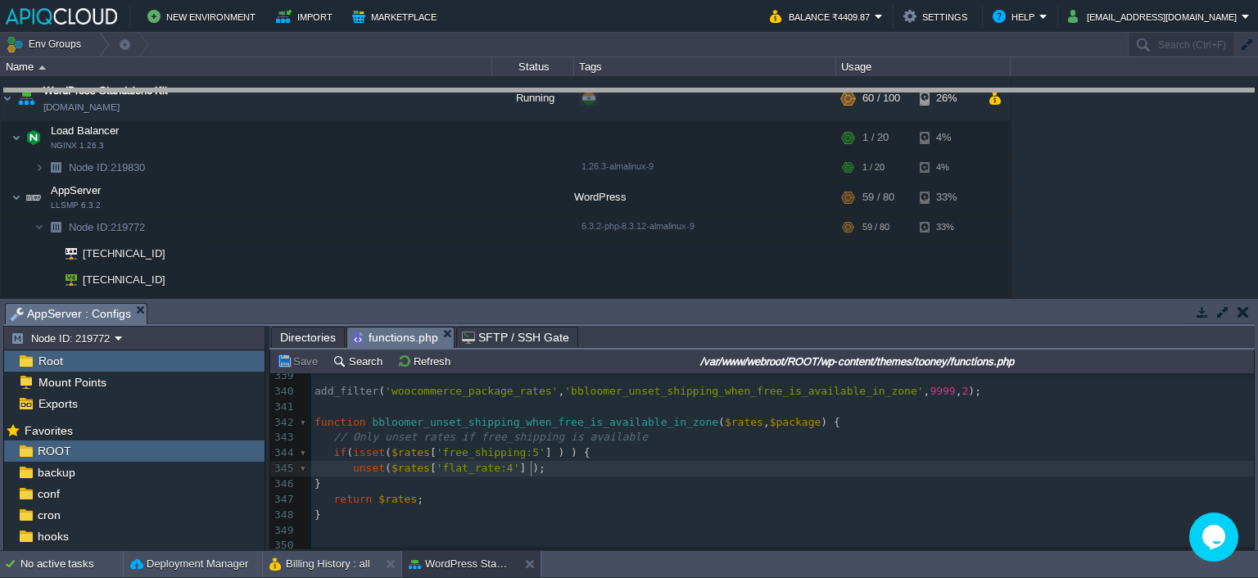
drag, startPoint x: 695, startPoint y: 315, endPoint x: 700, endPoint y: 132, distance: 183.6
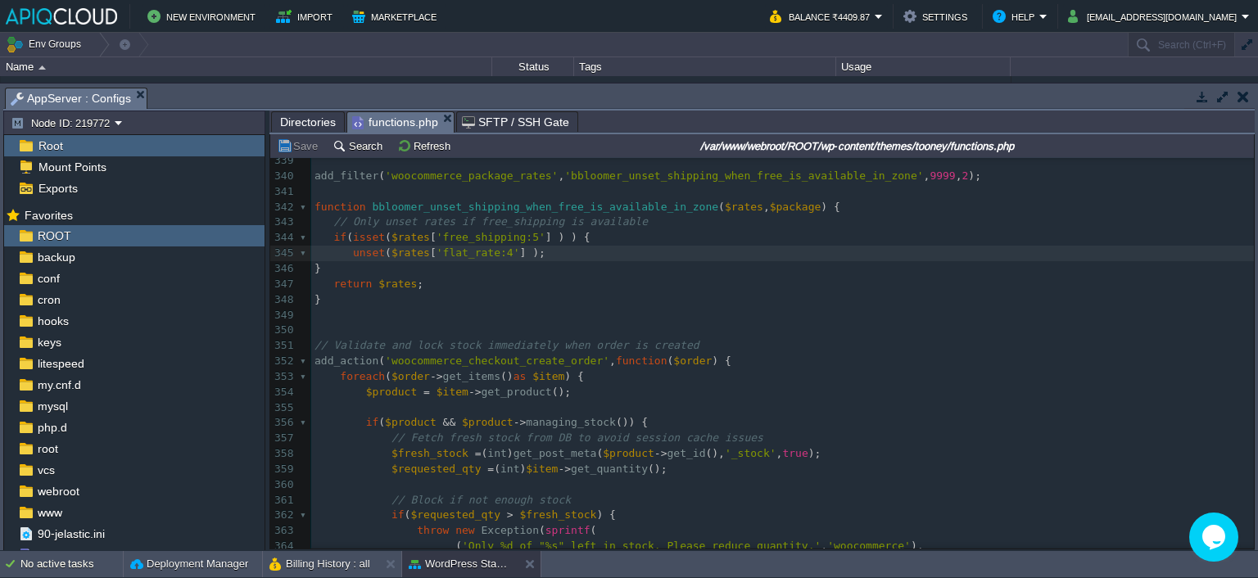
click at [609, 361] on span "," at bounding box center [612, 361] width 7 height 12
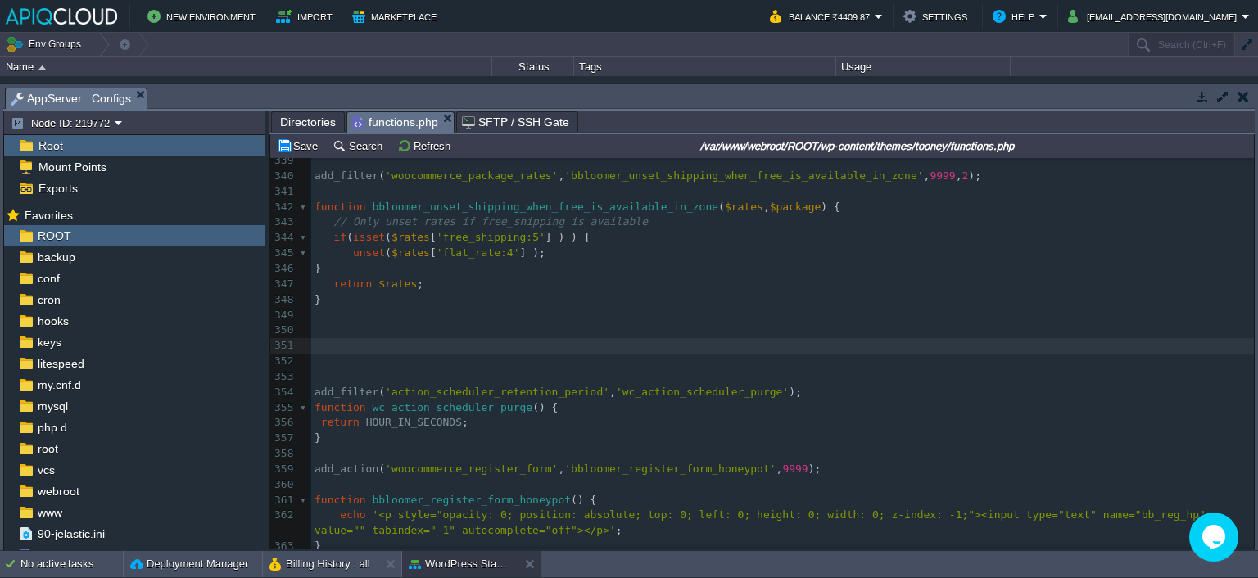
click at [297, 153] on button "Save" at bounding box center [300, 145] width 46 height 15
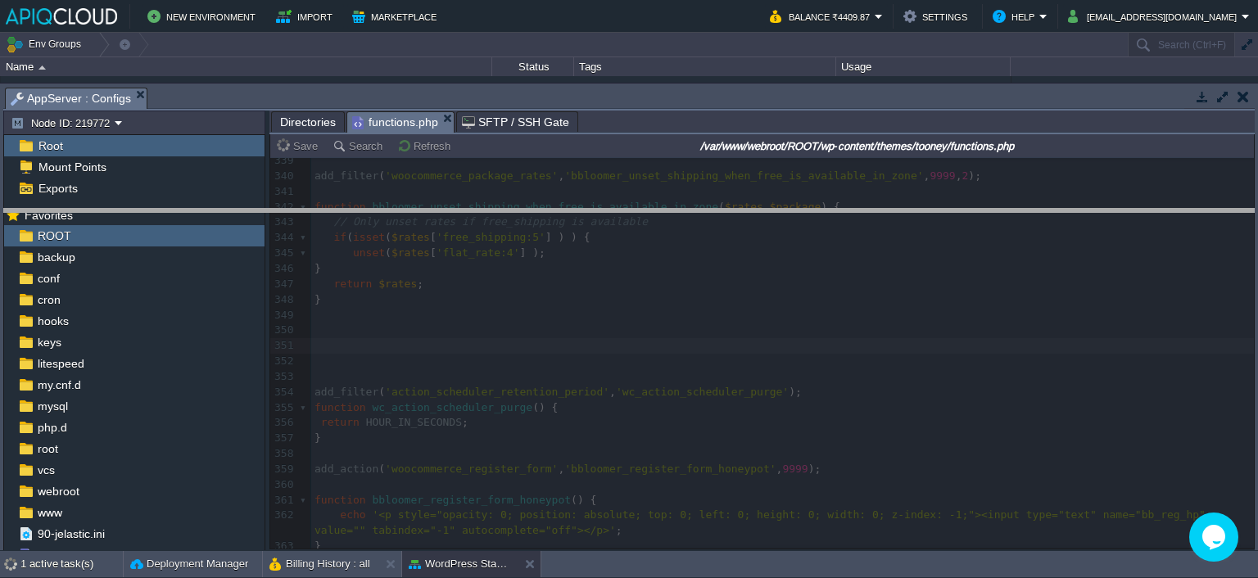
drag, startPoint x: 727, startPoint y: 96, endPoint x: 738, endPoint y: 217, distance: 121.7
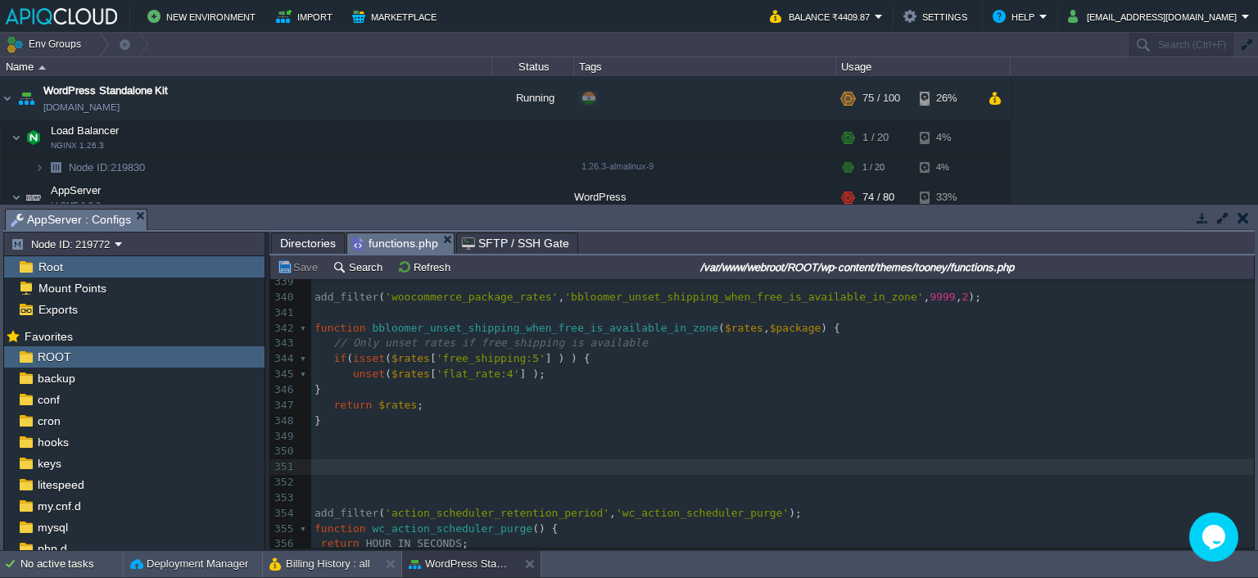
click at [400, 460] on pre "​" at bounding box center [782, 468] width 943 height 16
click at [400, 469] on pre "​" at bounding box center [782, 468] width 943 height 16
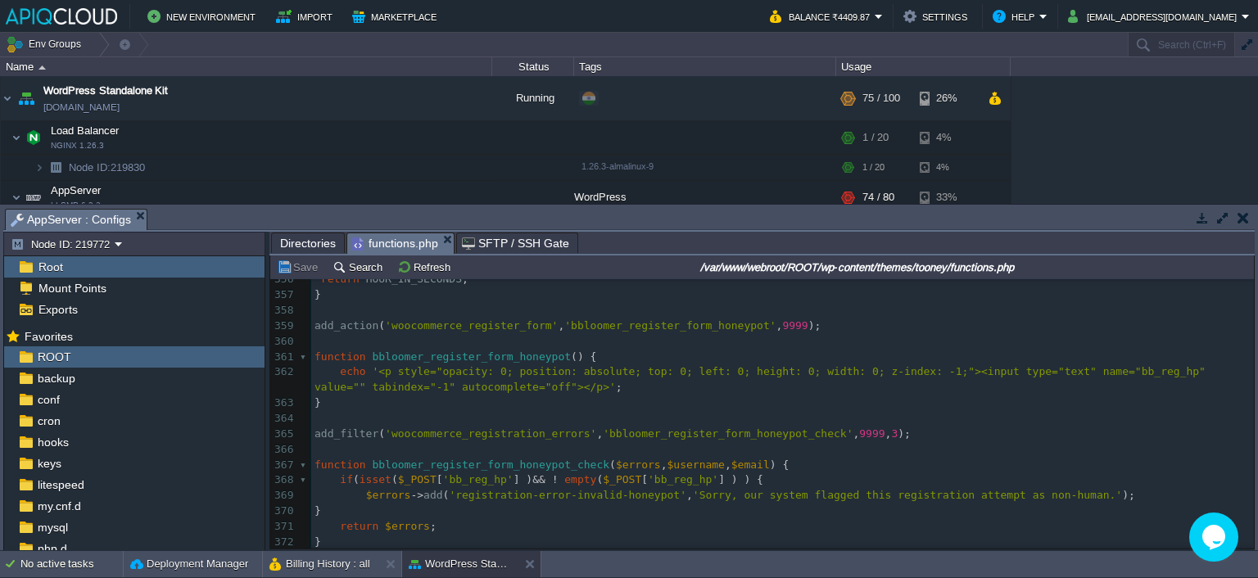
scroll to position [5832, 0]
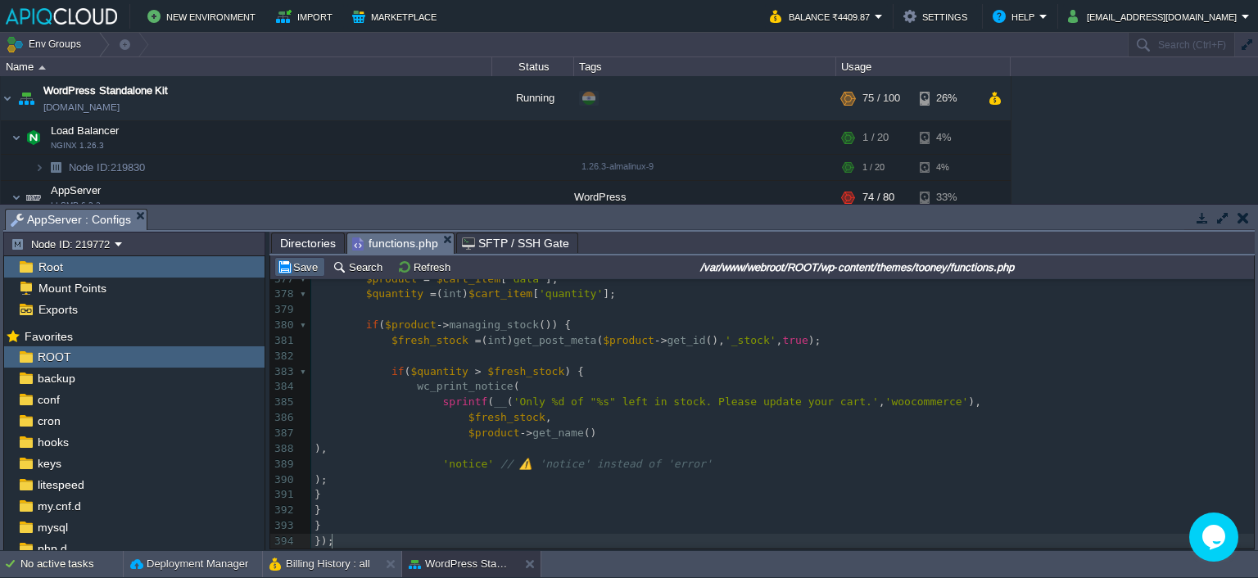
click at [294, 269] on button "Save" at bounding box center [300, 267] width 46 height 15
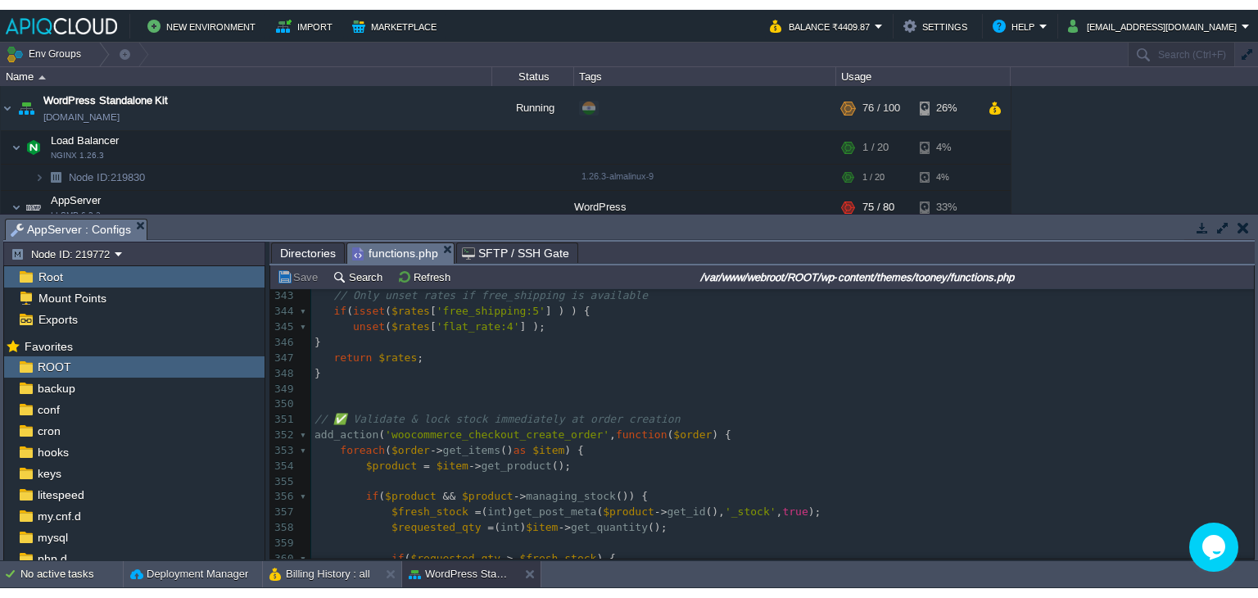
scroll to position [5341, 0]
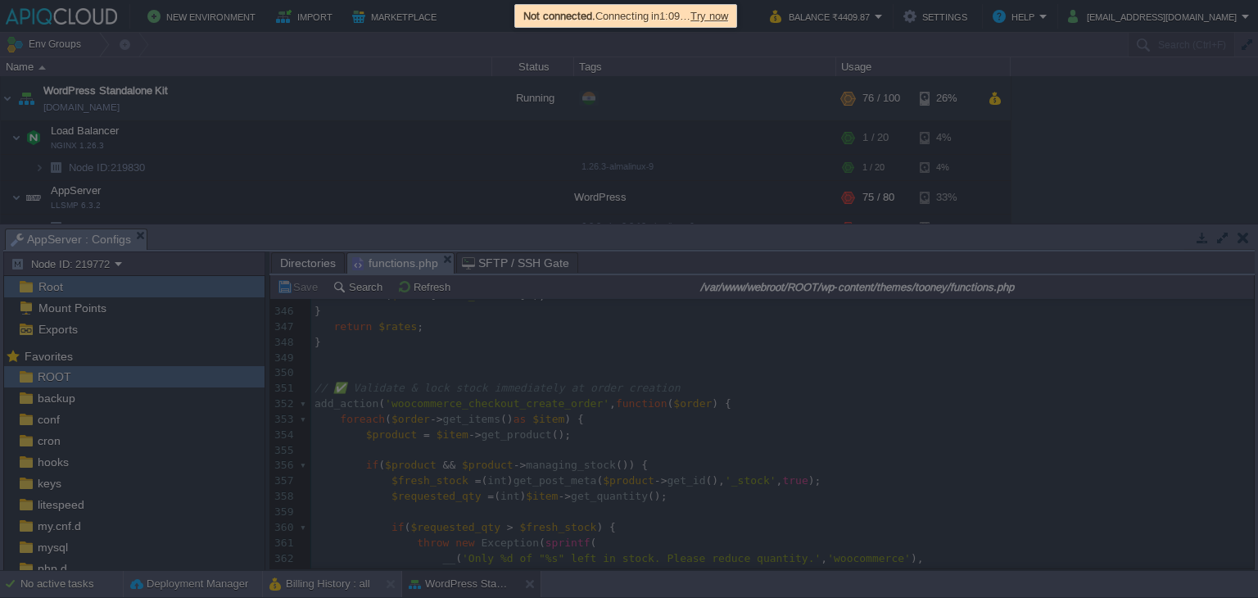
click at [728, 15] on span "Try now" at bounding box center [710, 16] width 38 height 12
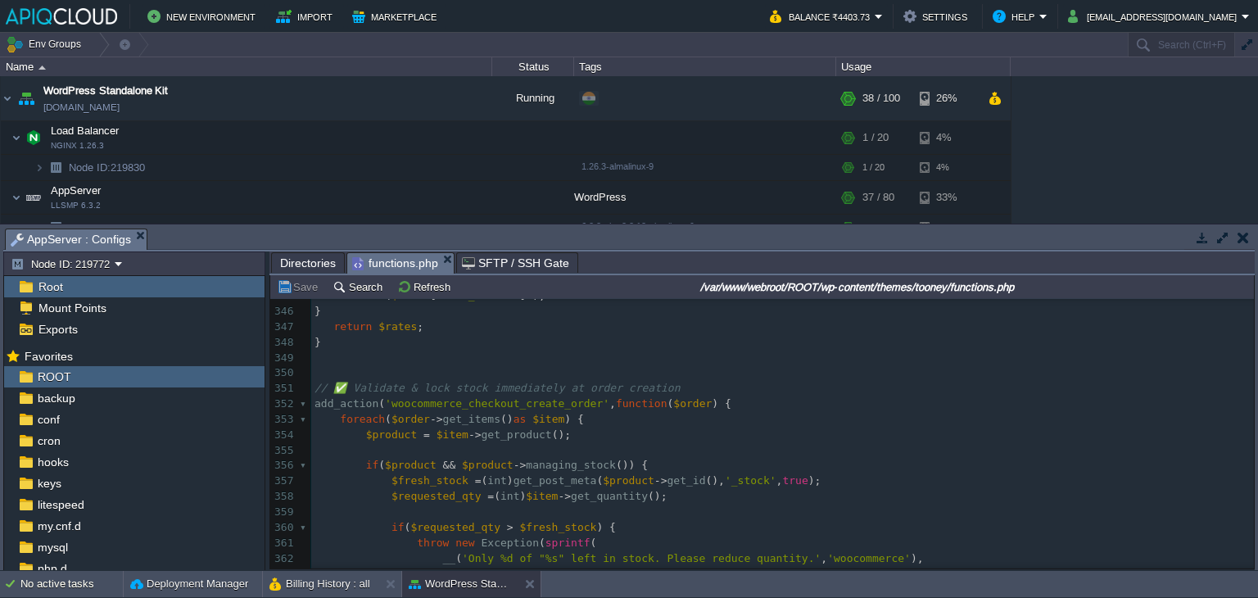
click at [532, 361] on pre "​" at bounding box center [782, 359] width 943 height 16
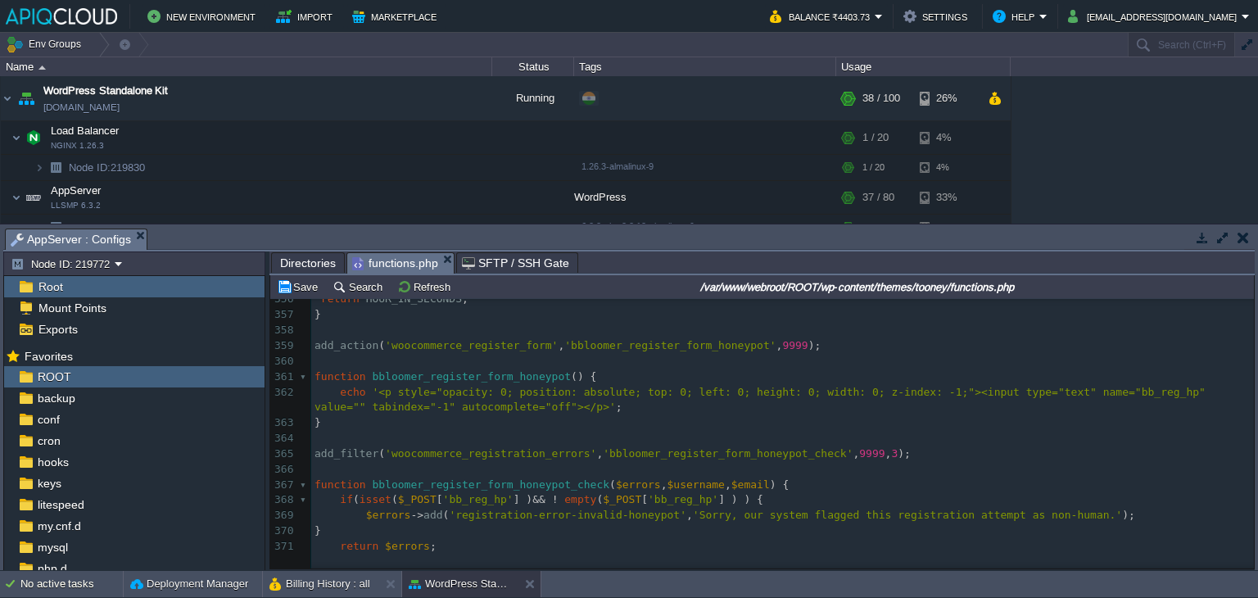
scroll to position [6420, 0]
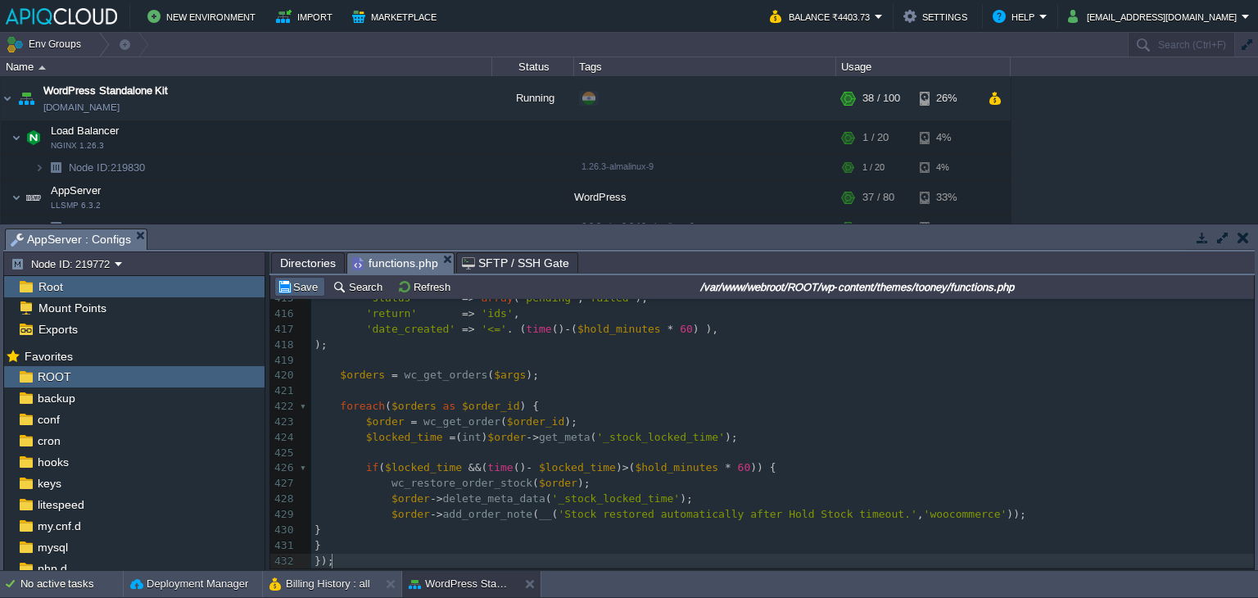
click at [288, 283] on button "Save" at bounding box center [300, 286] width 46 height 15
click at [449, 396] on pre "​" at bounding box center [782, 391] width 943 height 16
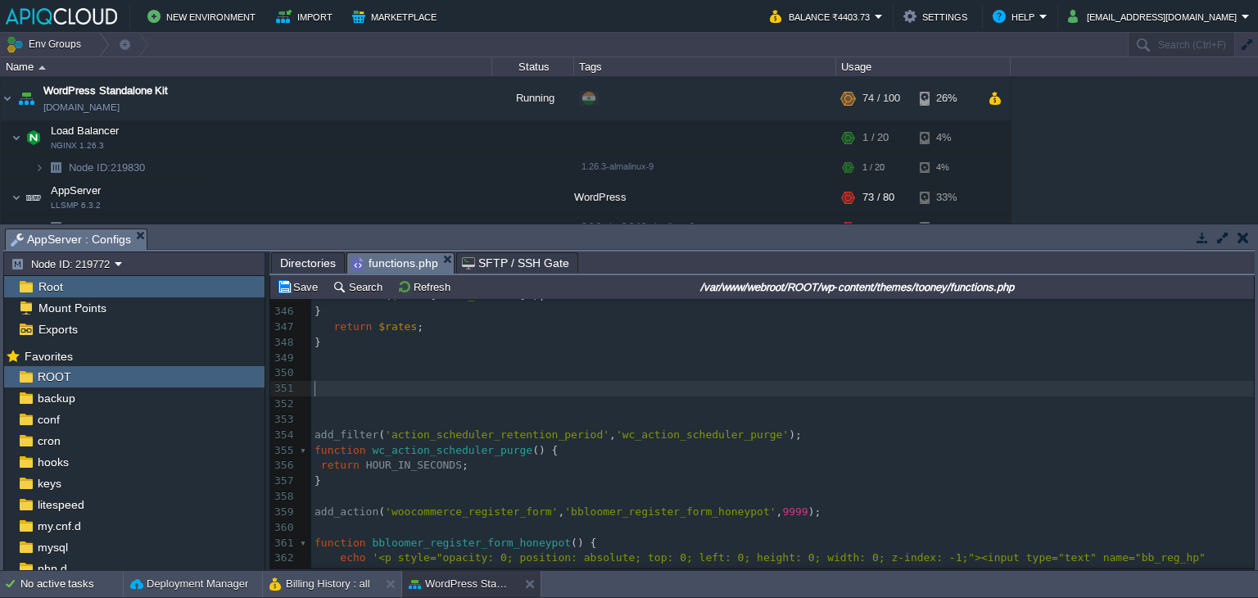
scroll to position [5259, 0]
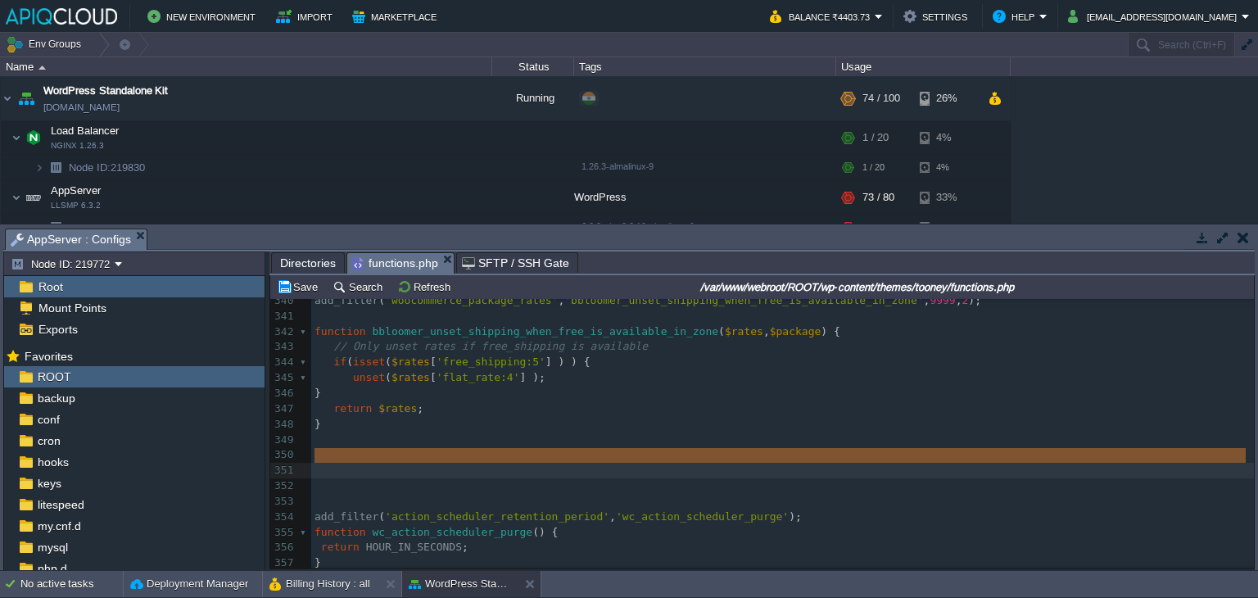
drag, startPoint x: 366, startPoint y: 453, endPoint x: 372, endPoint y: 479, distance: 26.8
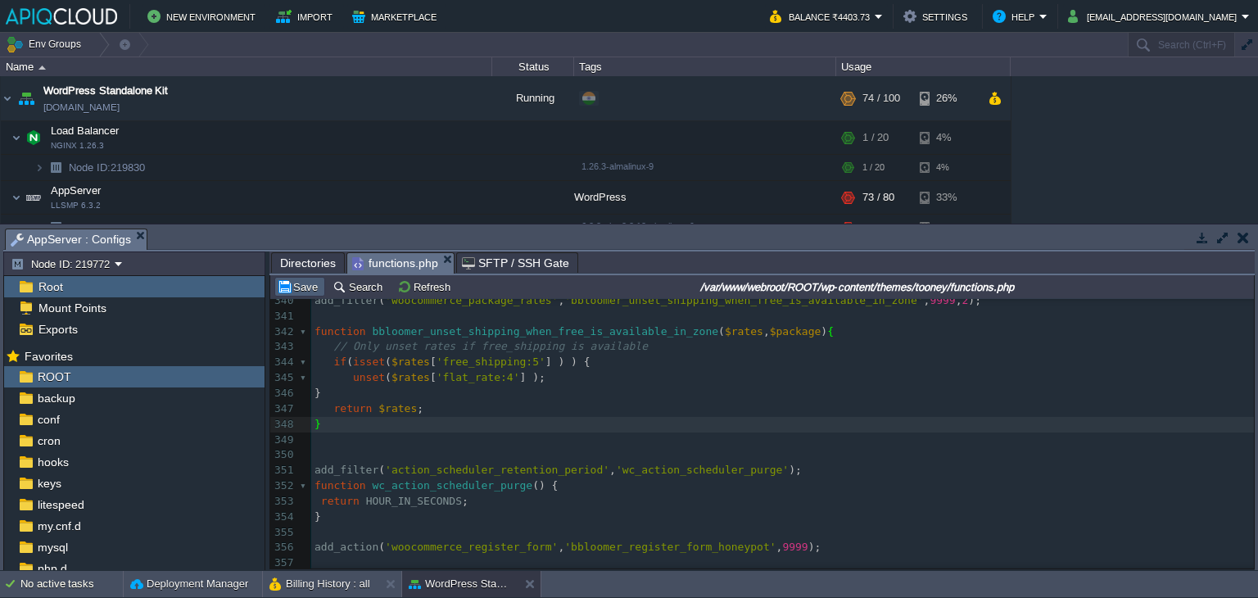
click at [298, 293] on button "Save" at bounding box center [300, 286] width 46 height 15
click at [288, 291] on button "Save" at bounding box center [300, 286] width 46 height 15
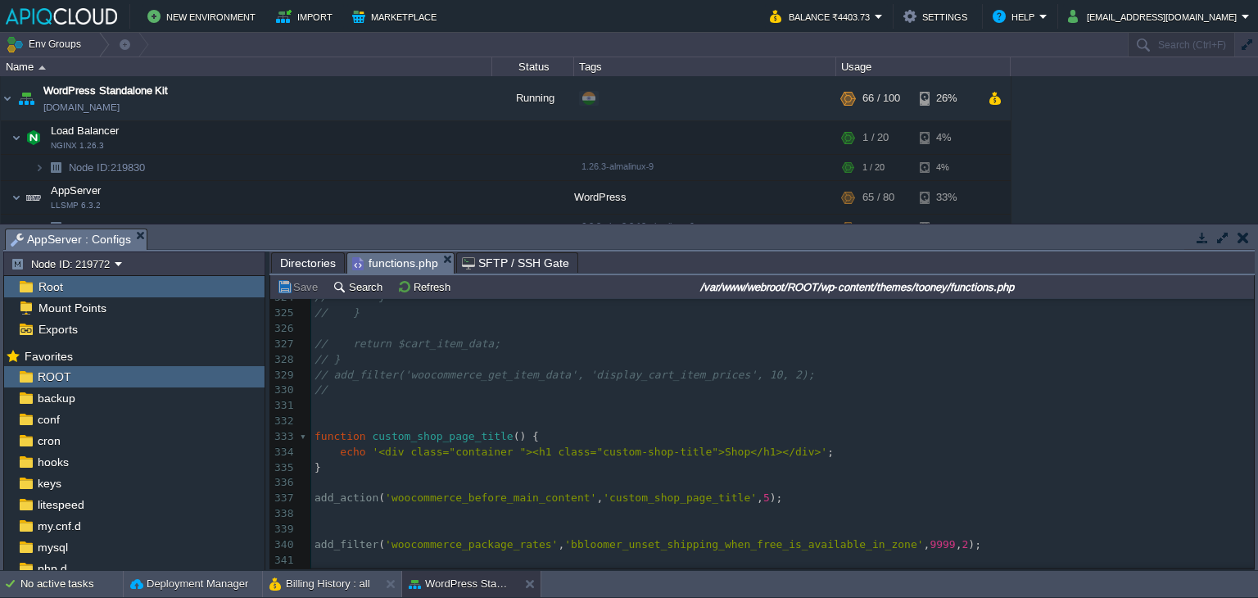
scroll to position [5013, 0]
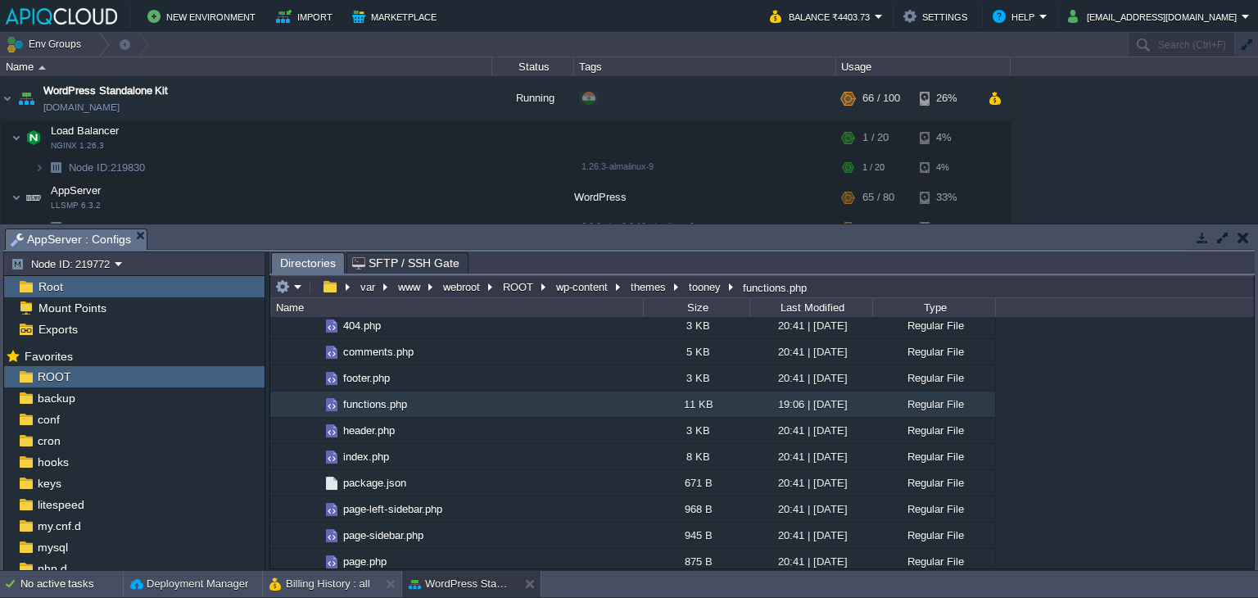
click at [1243, 240] on button "button" at bounding box center [1243, 237] width 11 height 15
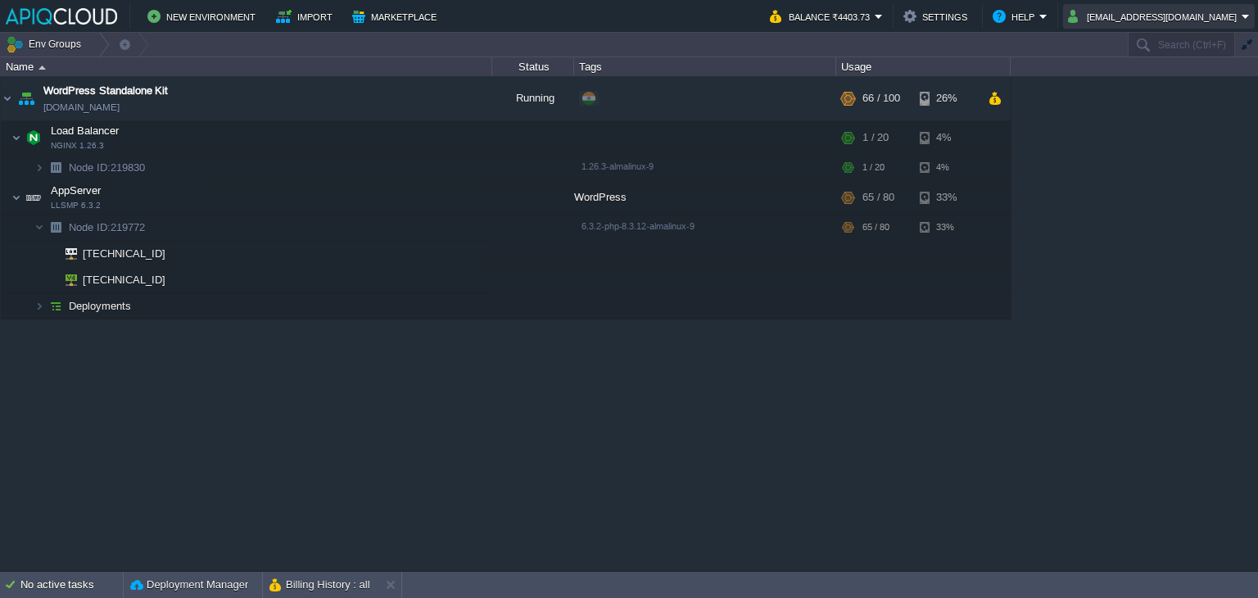
click at [1194, 18] on button "[EMAIL_ADDRESS][DOMAIN_NAME]" at bounding box center [1155, 17] width 174 height 20
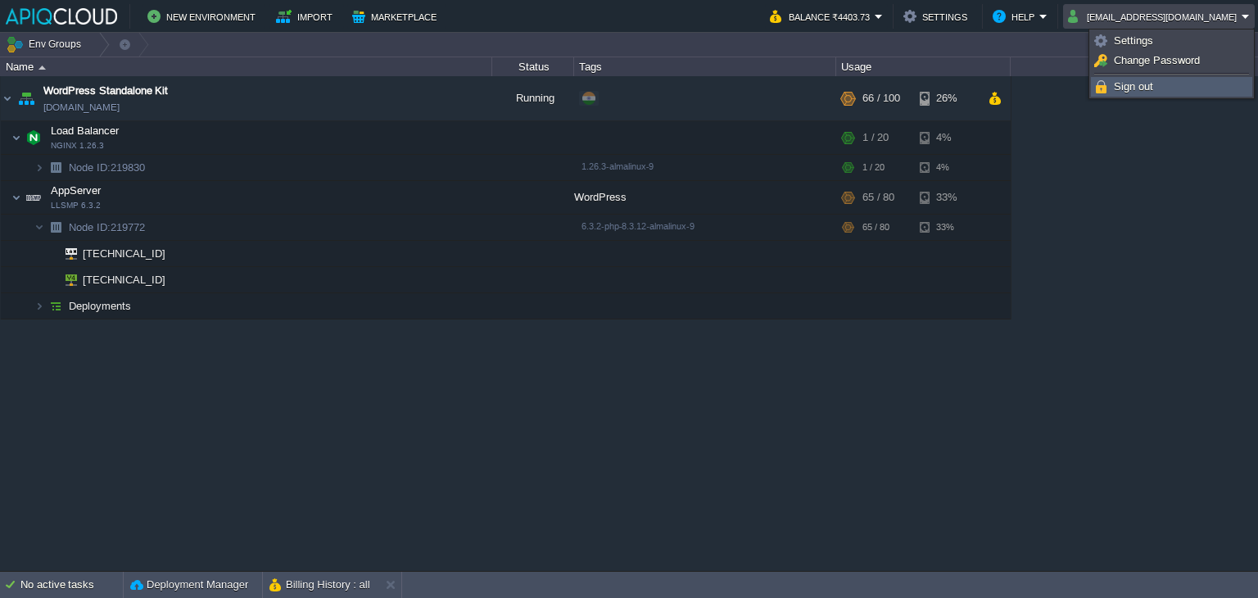
click at [1138, 87] on span "Sign out" at bounding box center [1133, 86] width 39 height 12
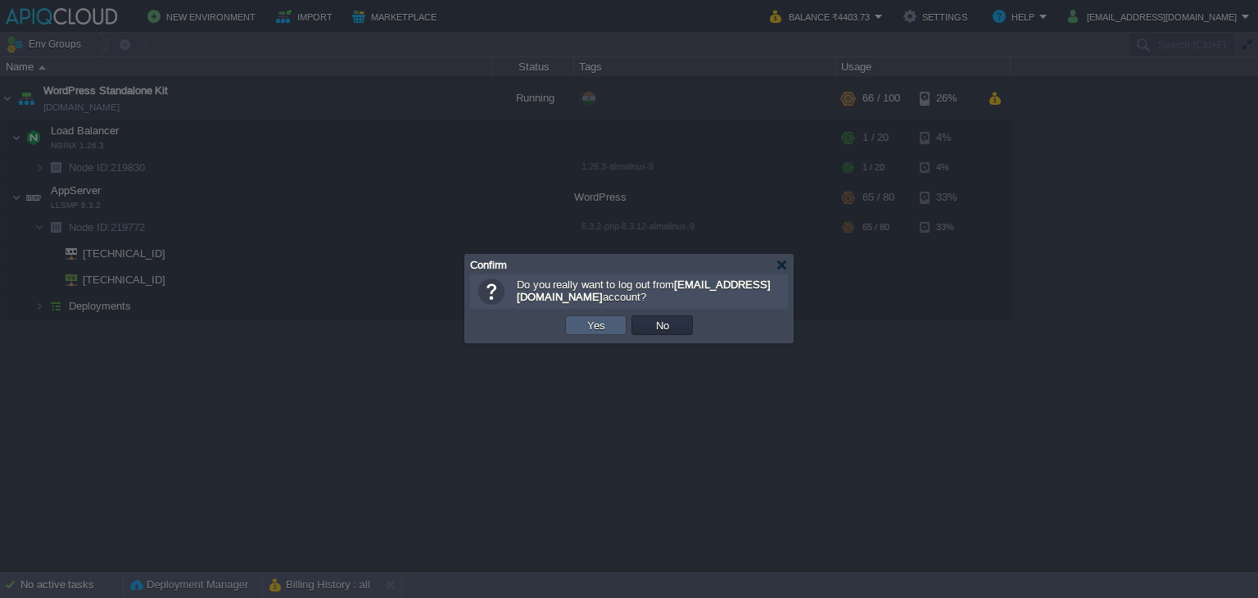
click at [586, 325] on button "Yes" at bounding box center [596, 325] width 28 height 15
